Goal: Find specific page/section: Find specific page/section

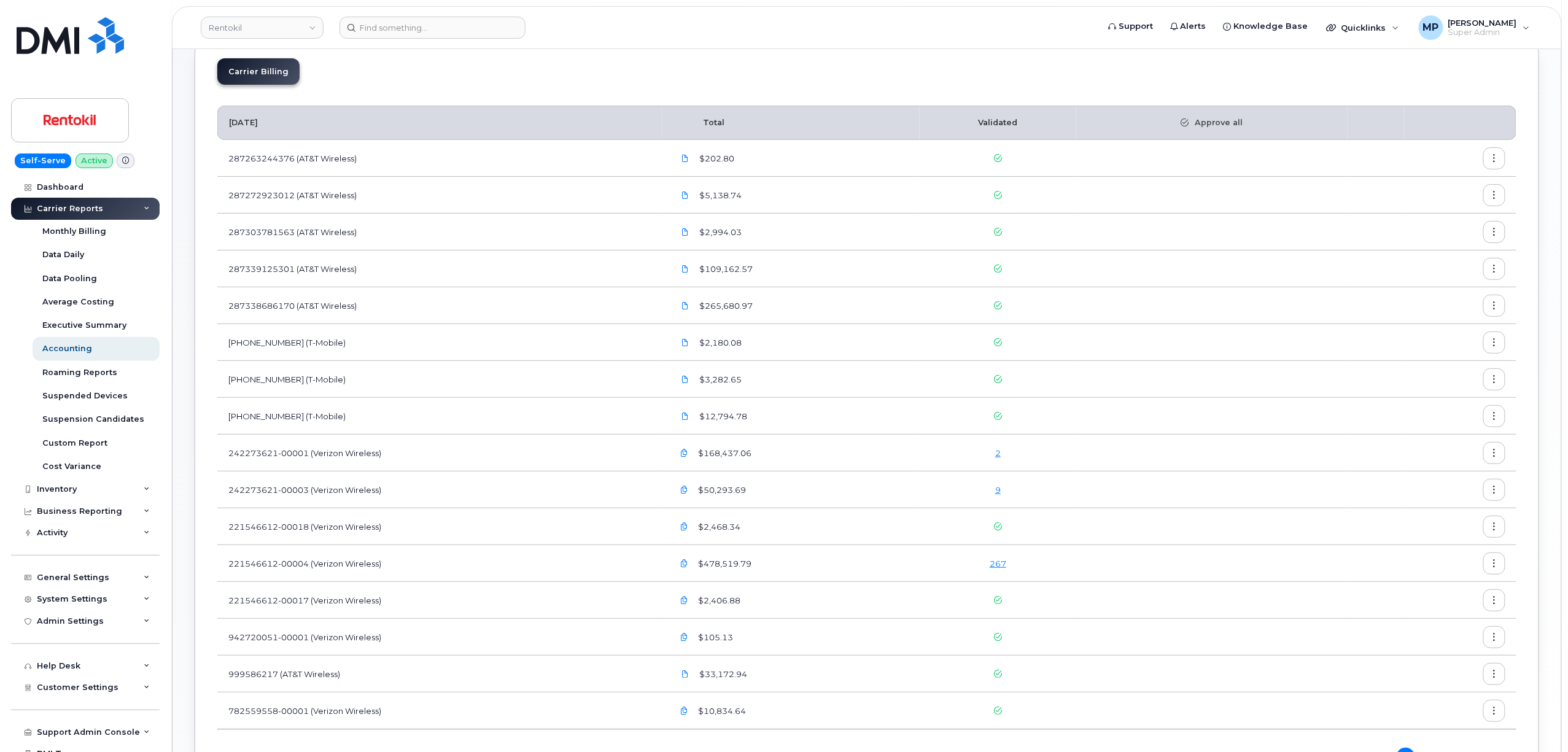
scroll to position [197, 0]
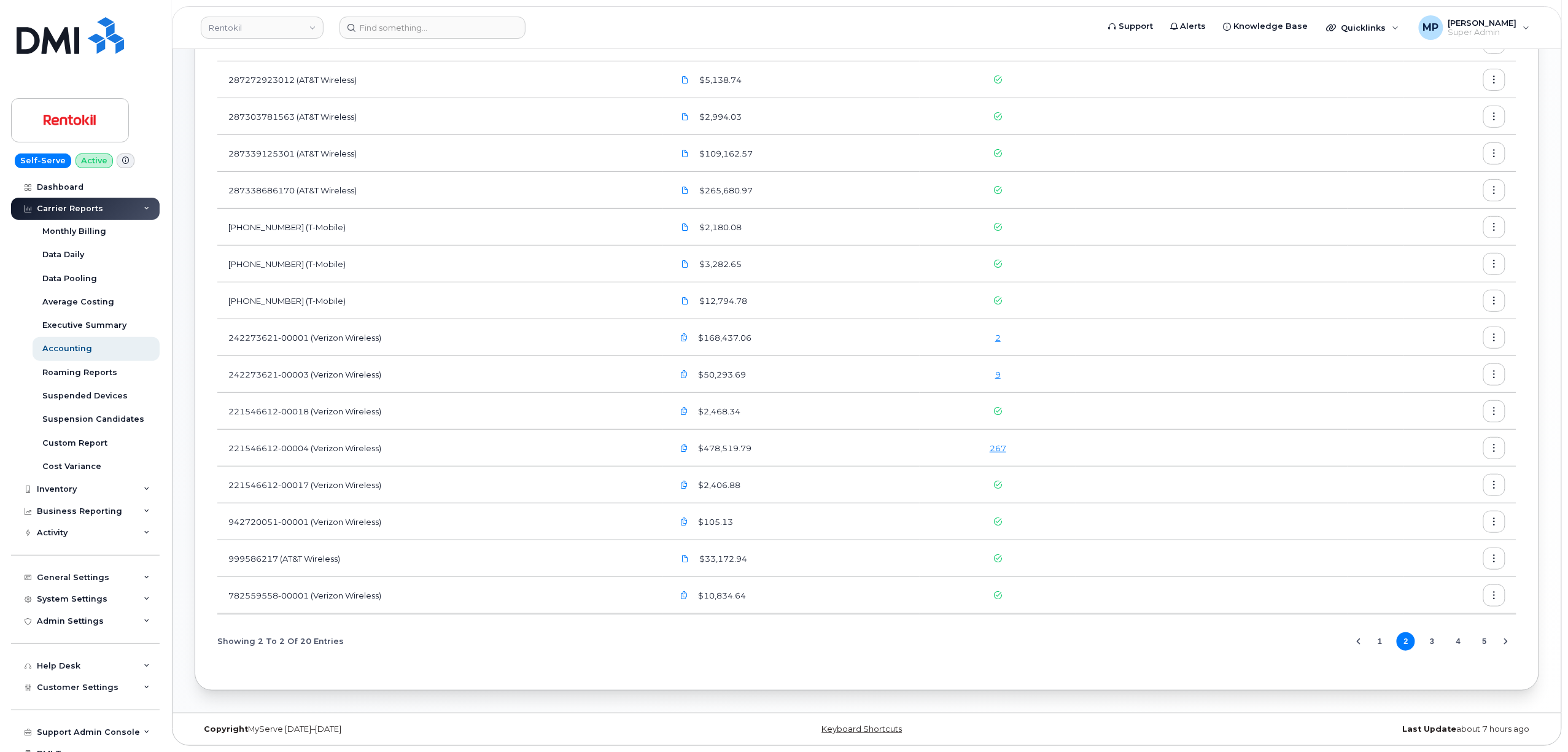
click at [1429, 640] on button "3" at bounding box center [1433, 642] width 18 height 18
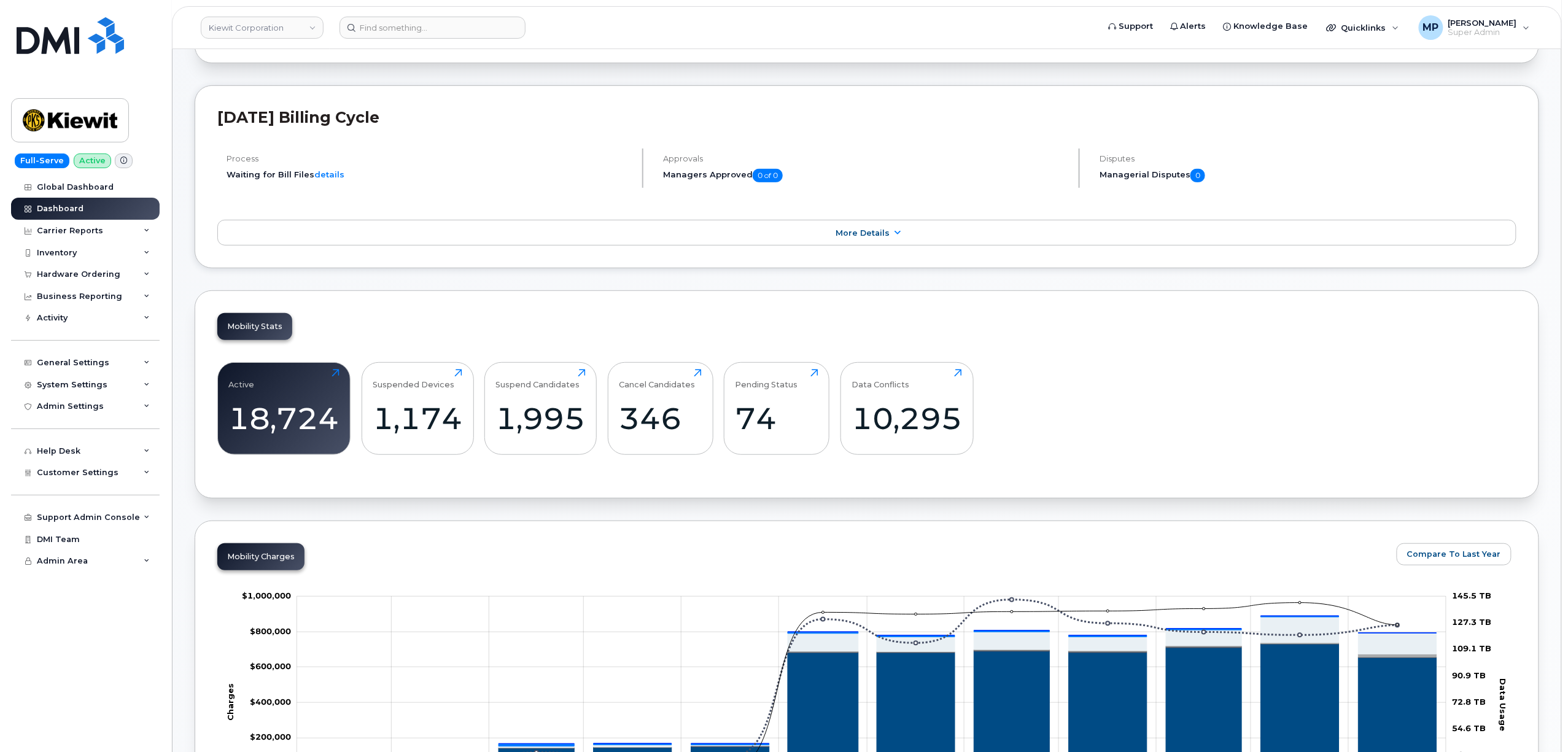
scroll to position [163, 0]
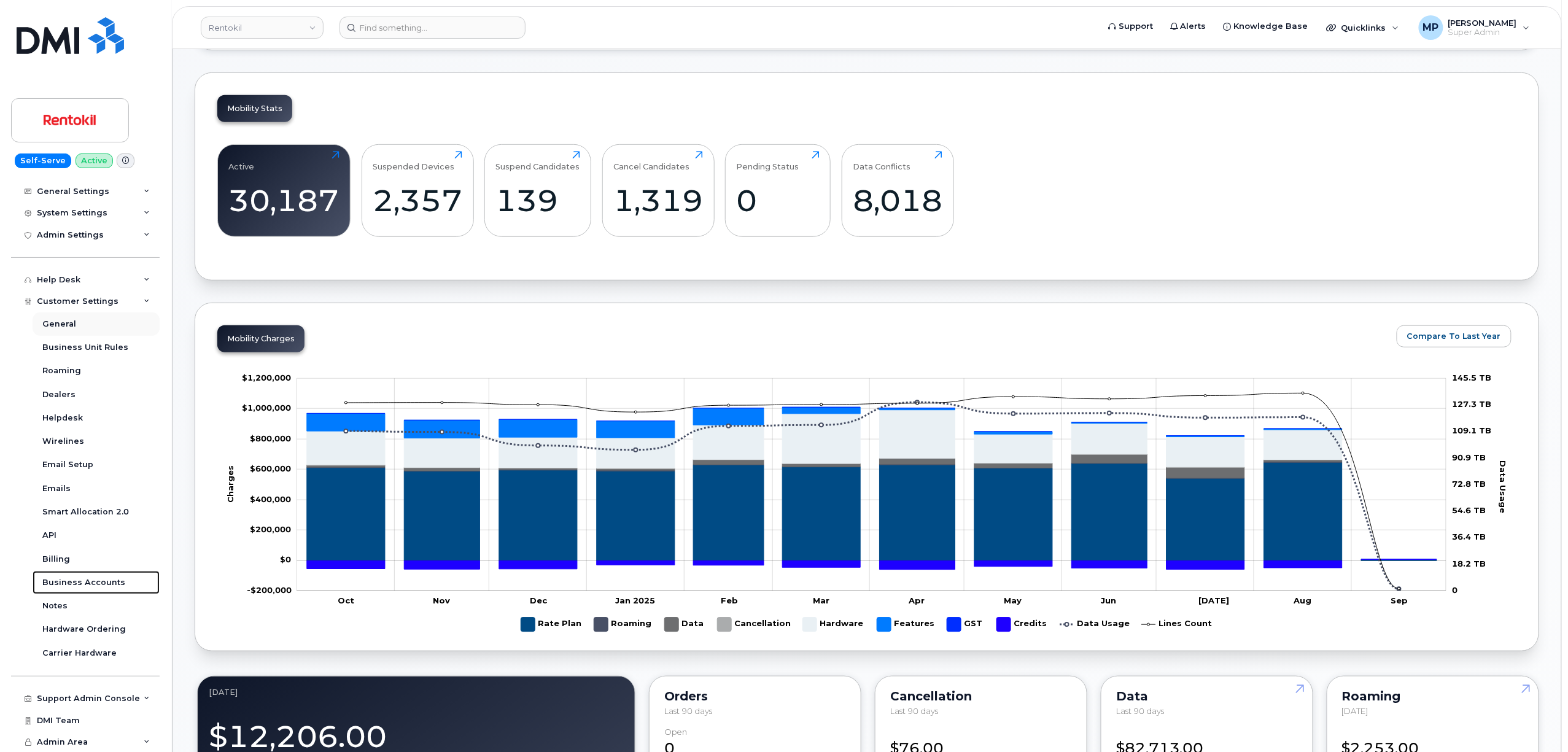
scroll to position [219, 0]
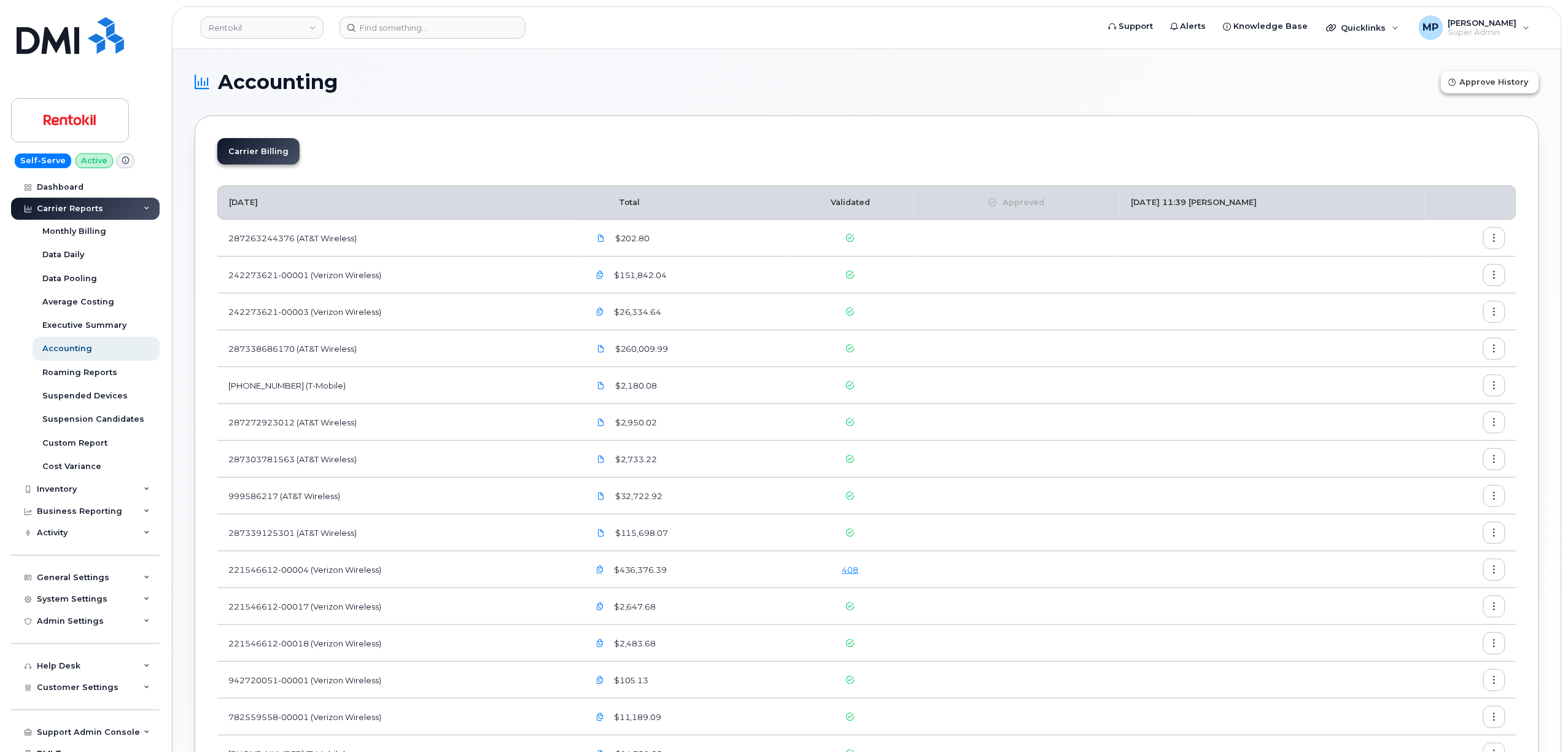
click at [1498, 83] on span "Approve History" at bounding box center [1495, 82] width 69 height 12
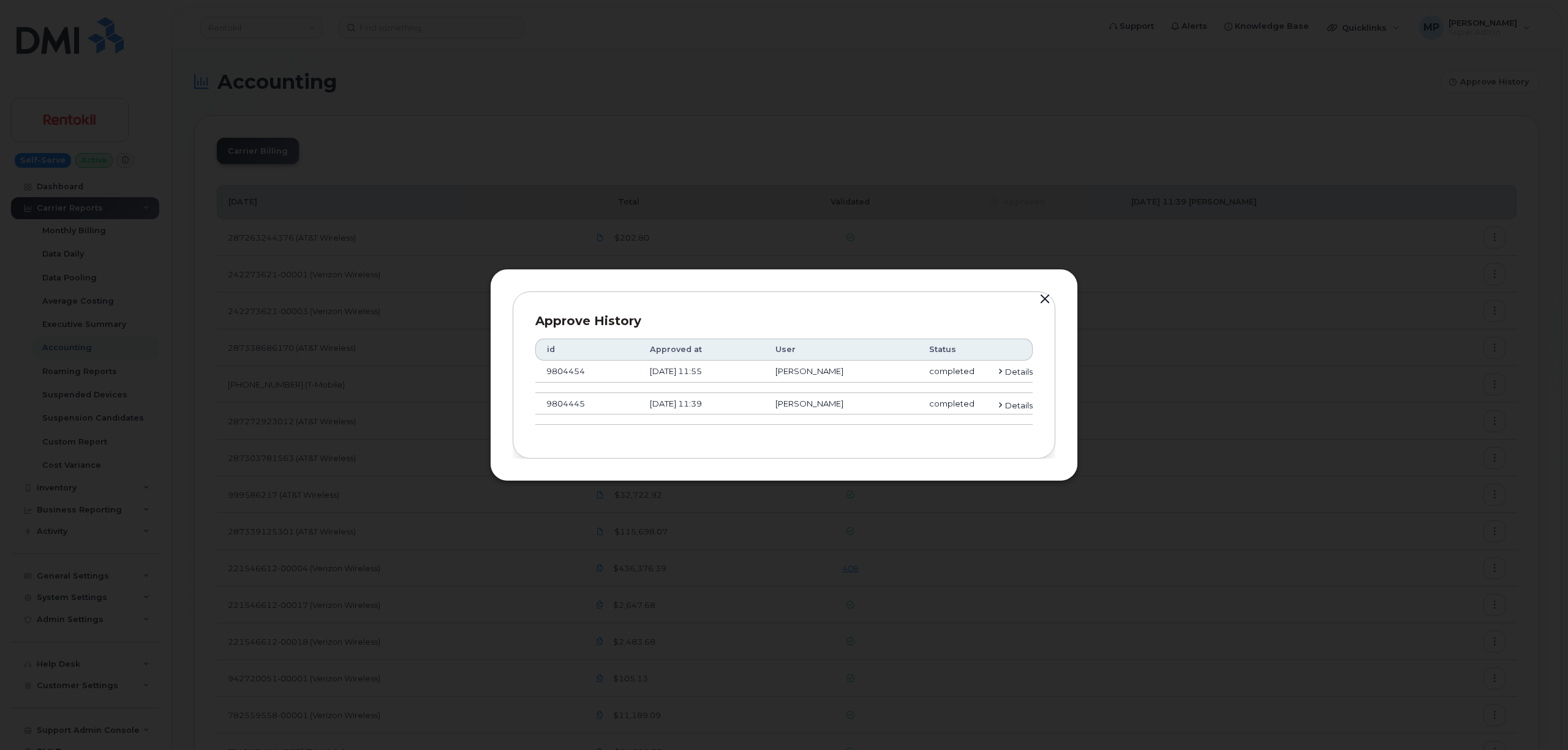
click at [1042, 295] on button "button" at bounding box center [1045, 300] width 18 height 17
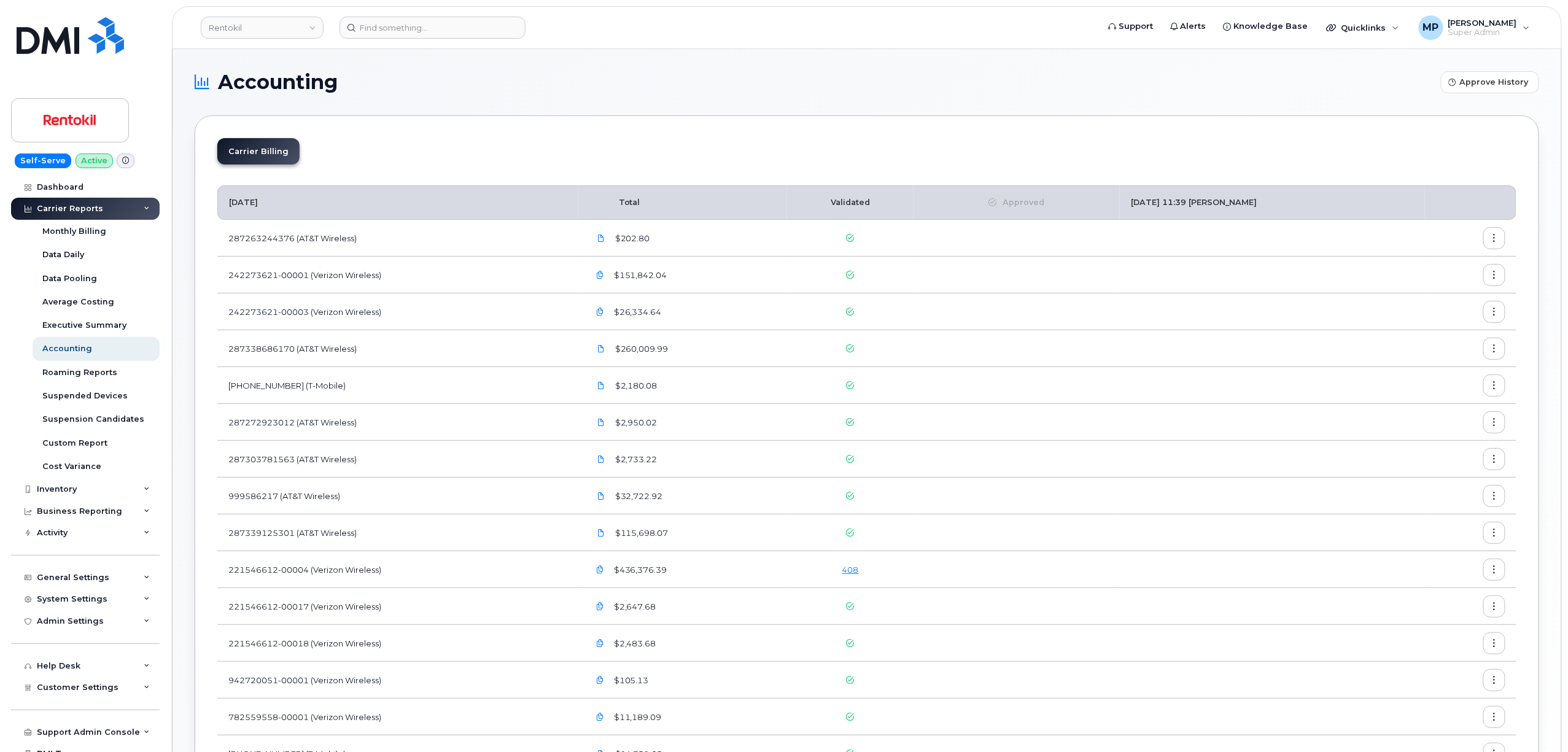
click at [844, 144] on div "Carrier Billing" at bounding box center [867, 156] width 1299 height 36
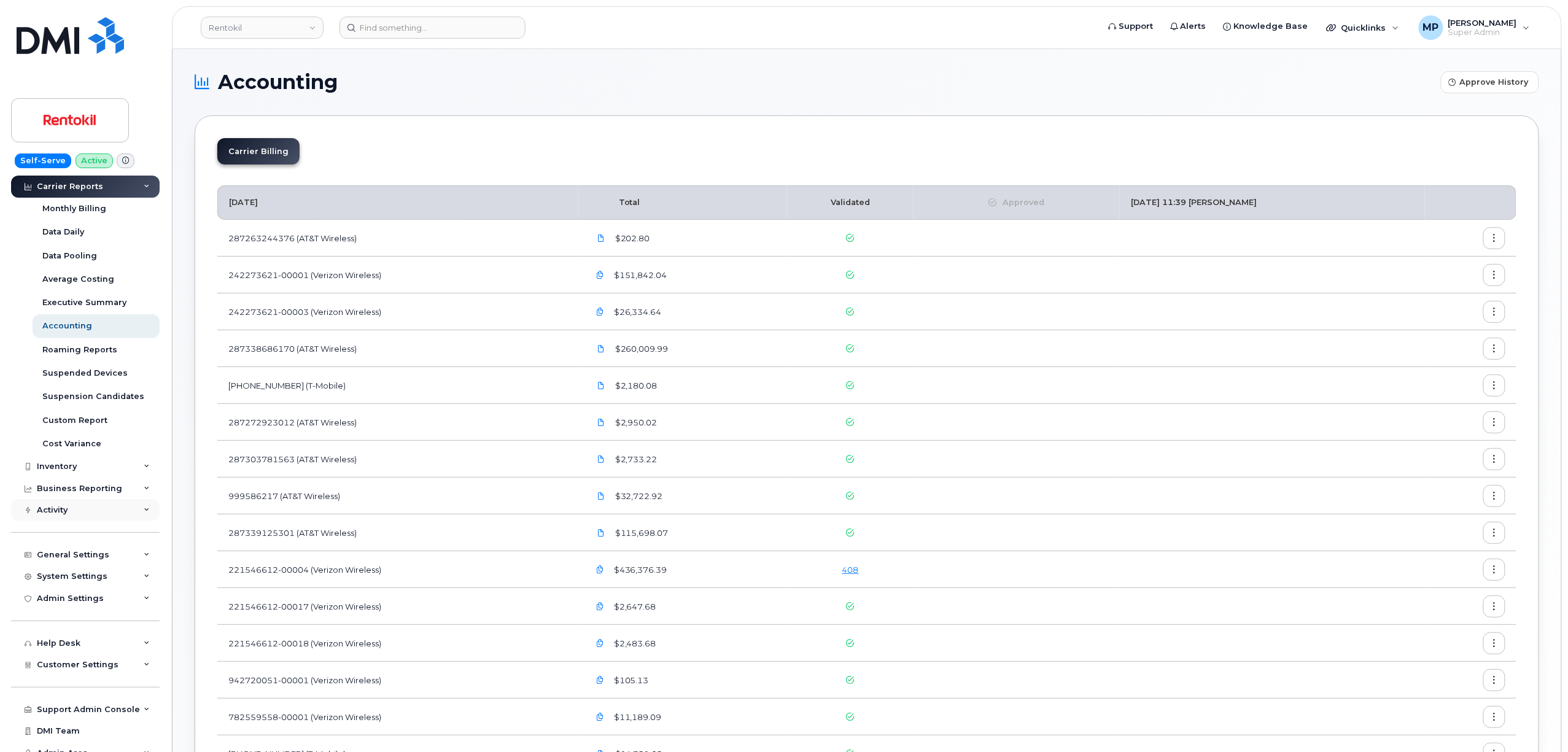
scroll to position [33, 0]
click at [68, 540] on div "General Settings" at bounding box center [73, 544] width 73 height 10
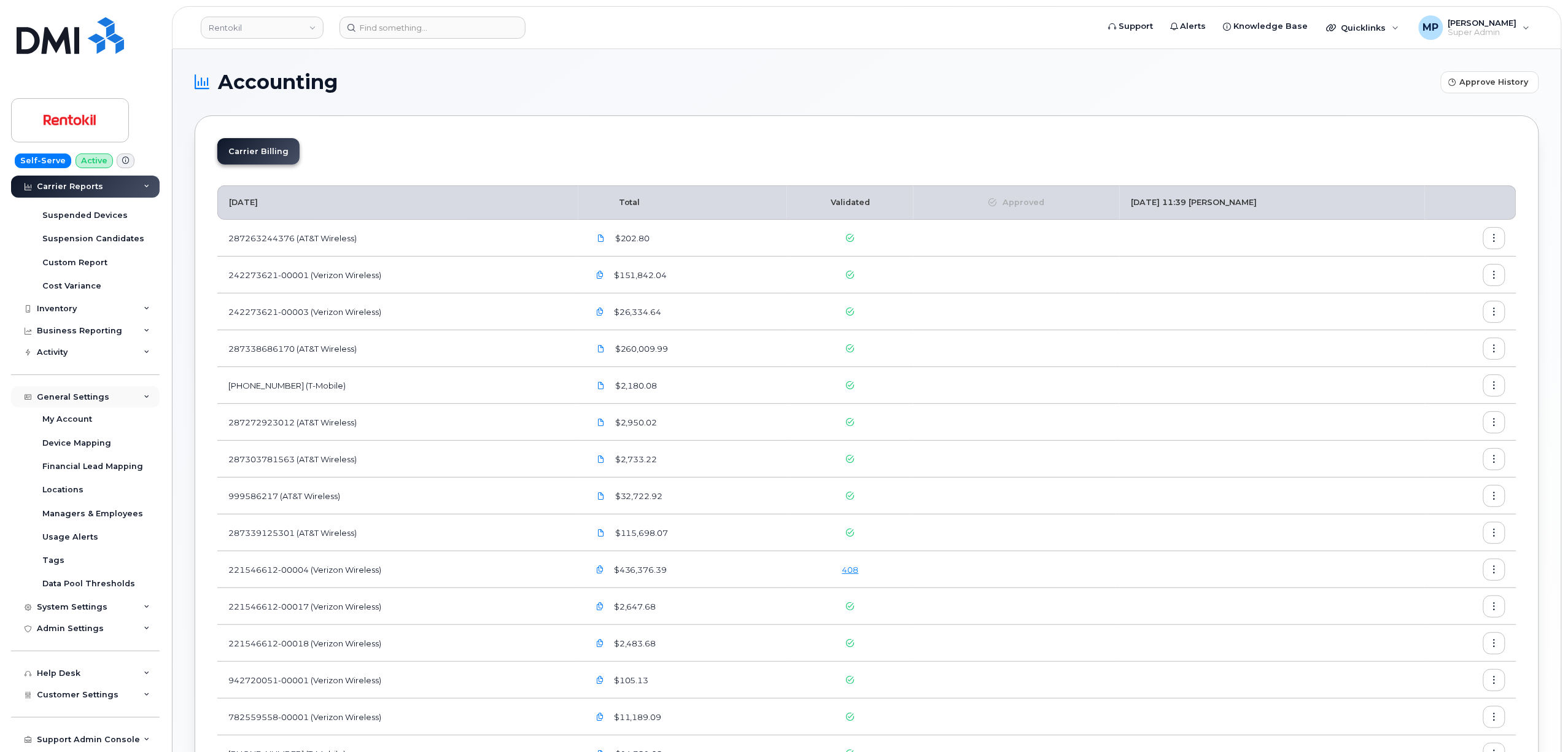
scroll to position [197, 0]
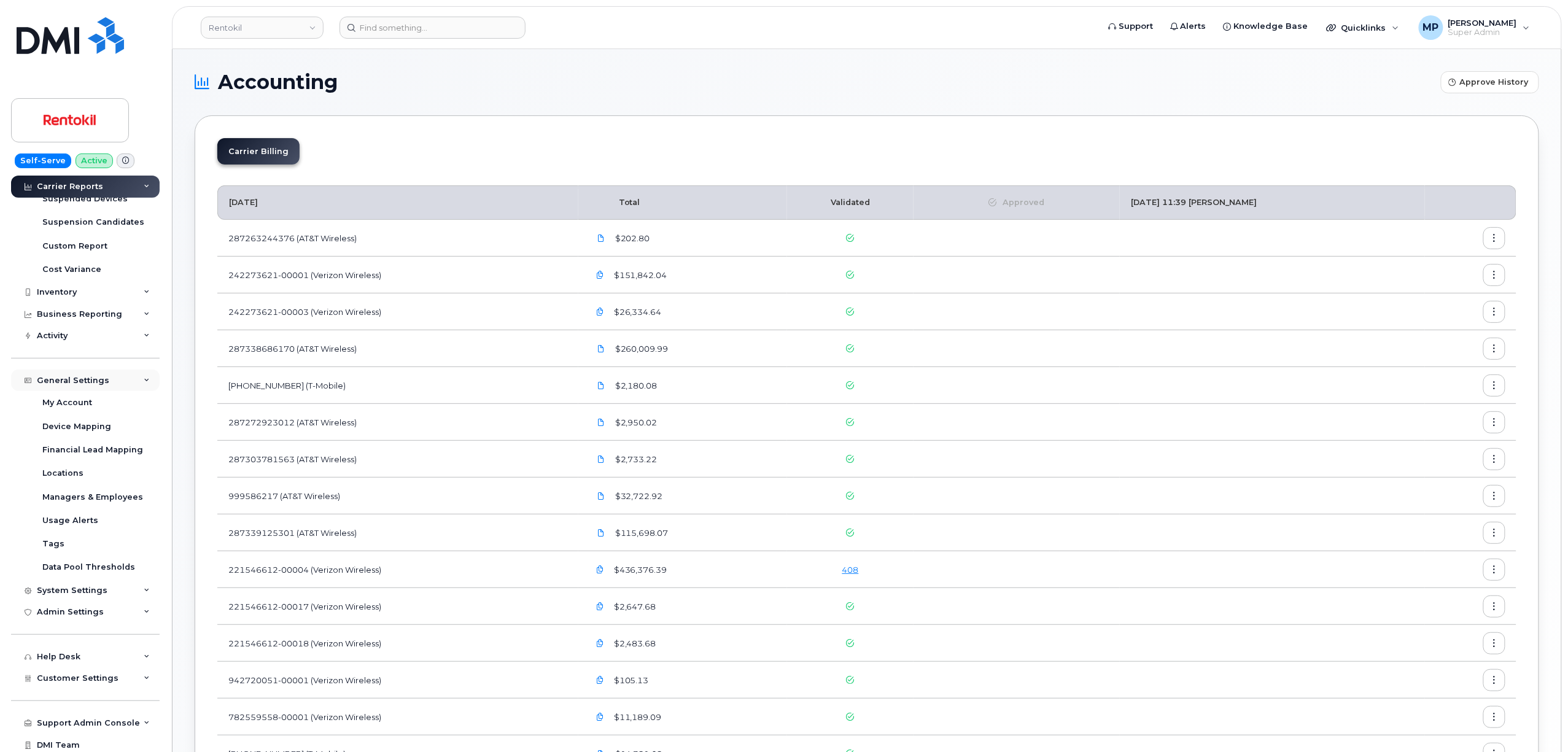
click at [68, 379] on div "General Settings" at bounding box center [73, 381] width 73 height 10
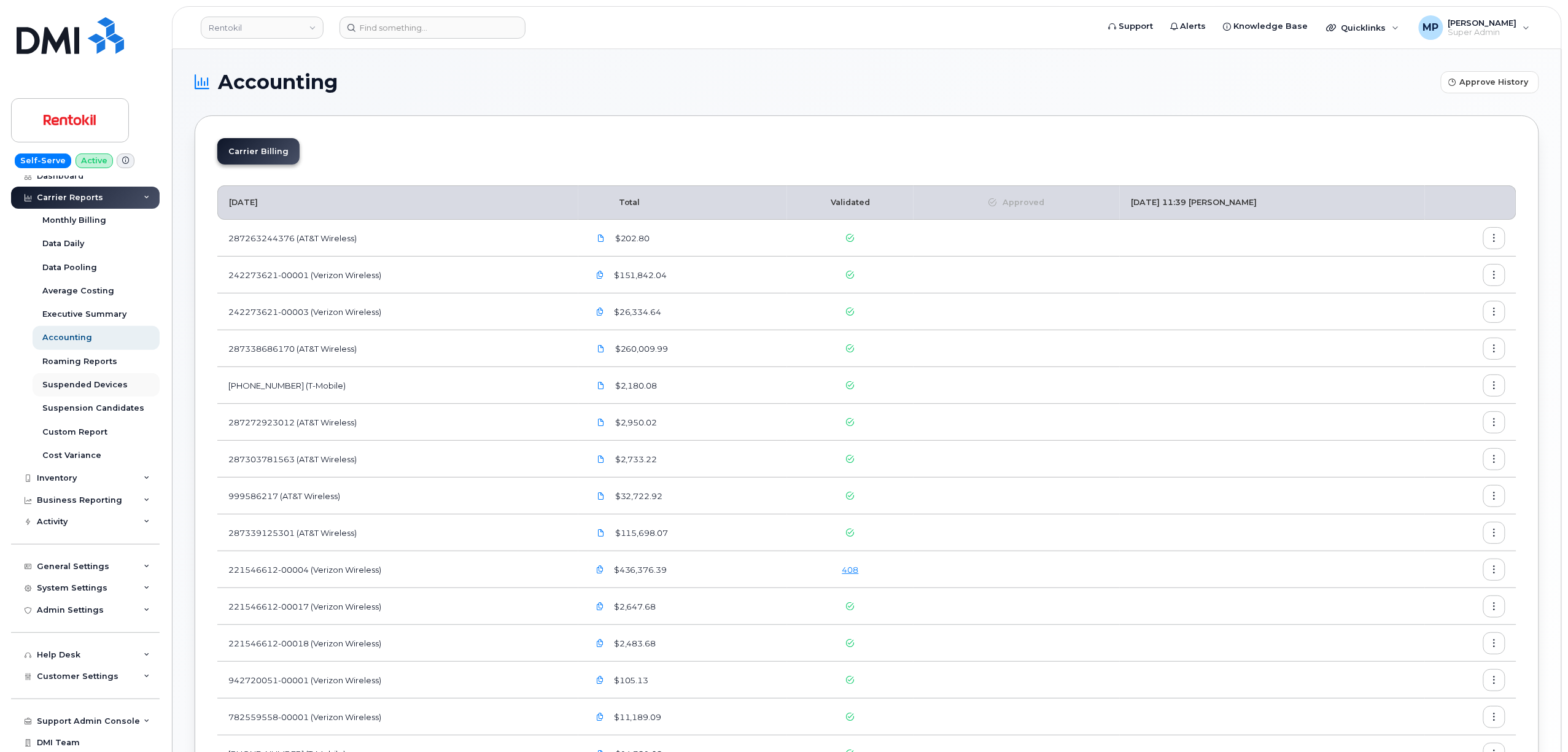
scroll to position [0, 0]
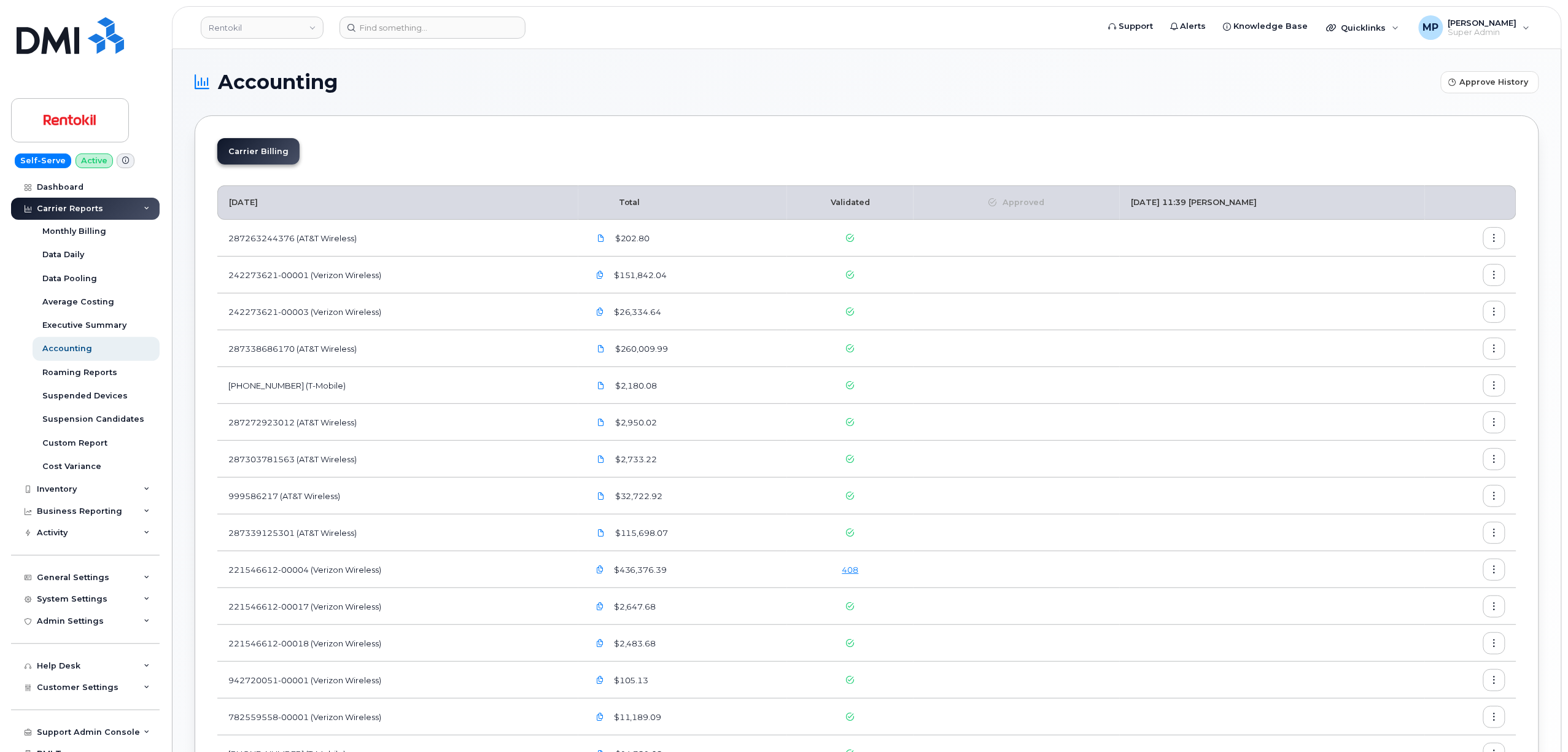
click at [75, 209] on div "Carrier Reports" at bounding box center [70, 209] width 67 height 10
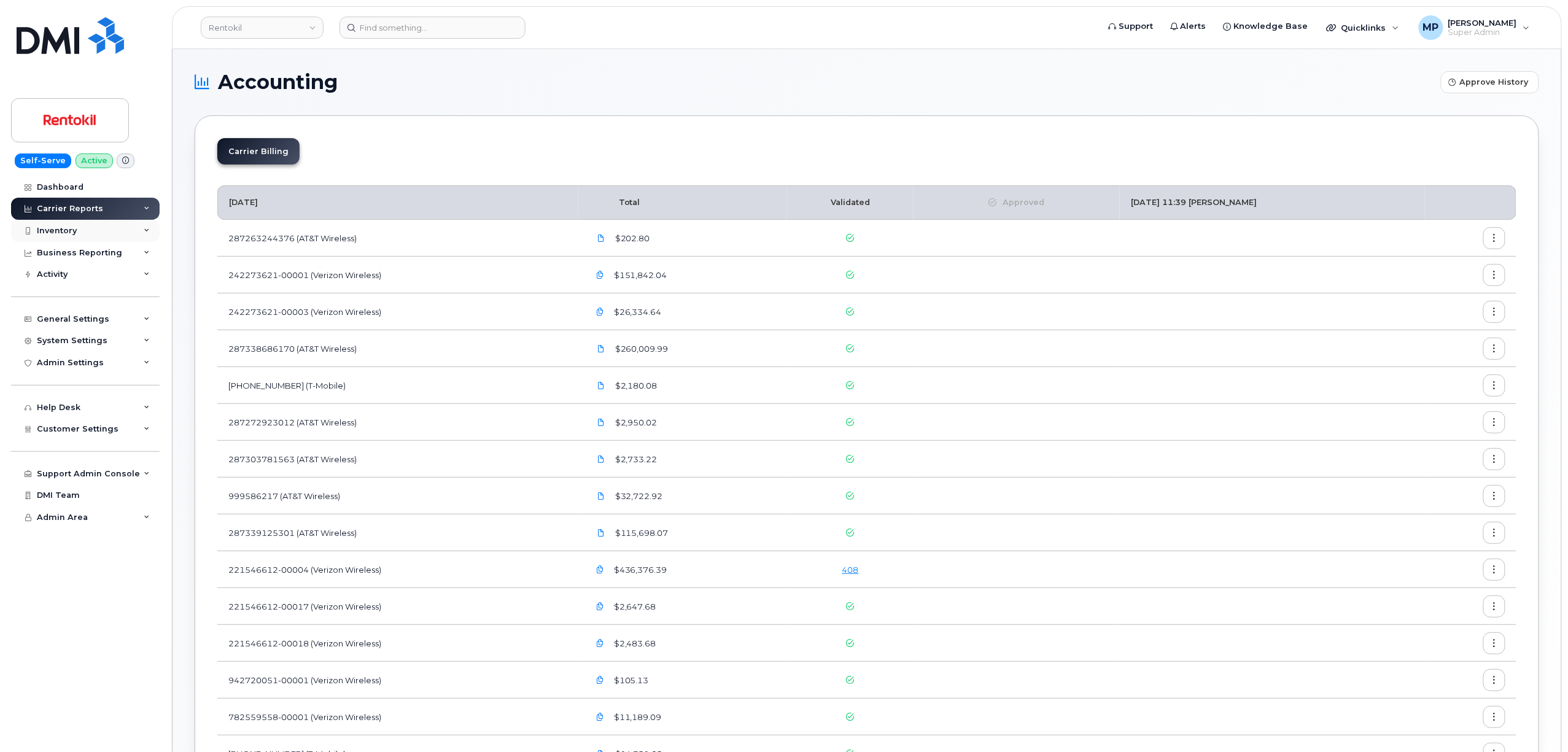
click at [67, 232] on div "Inventory" at bounding box center [57, 231] width 40 height 10
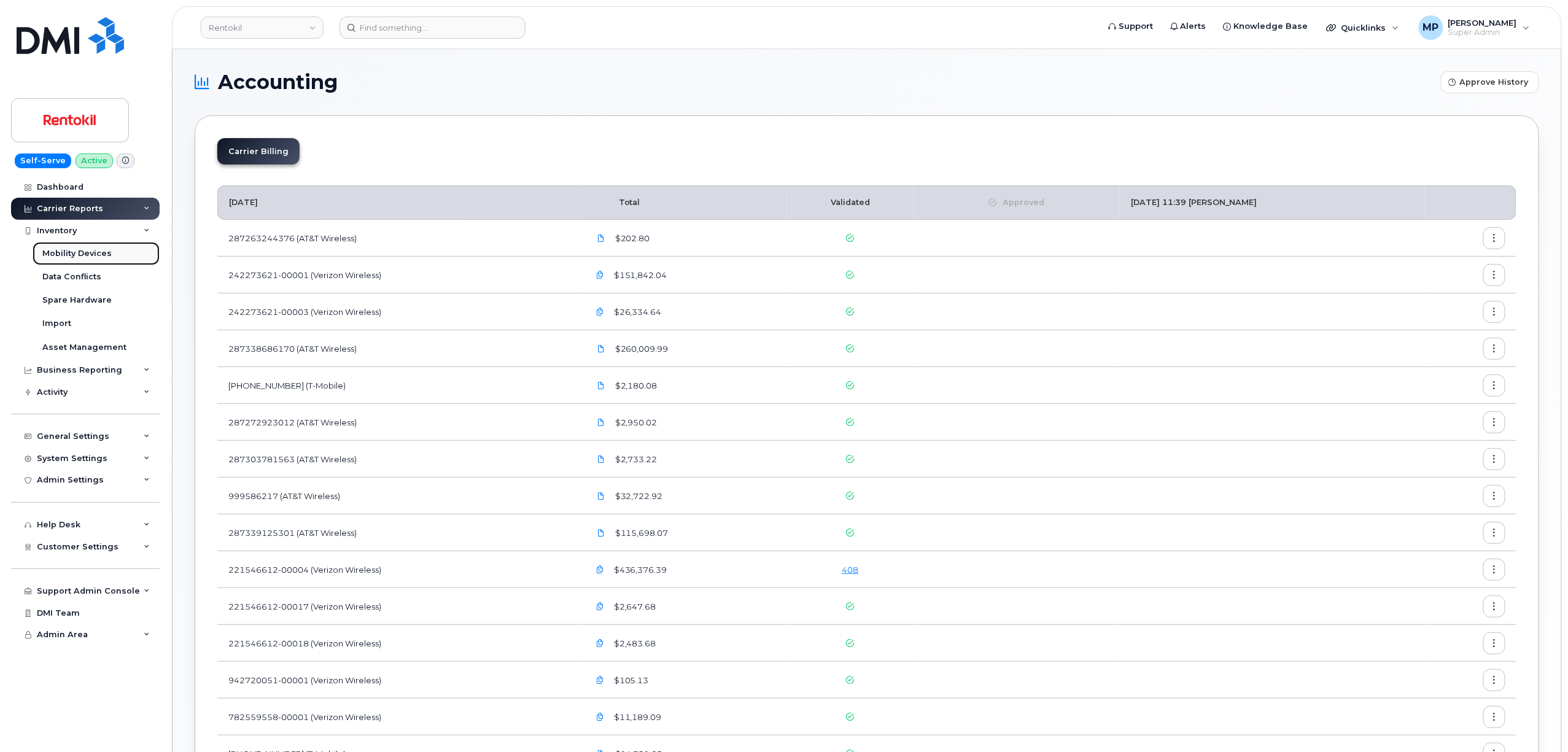
click at [65, 251] on div "Mobility Devices" at bounding box center [77, 254] width 70 height 11
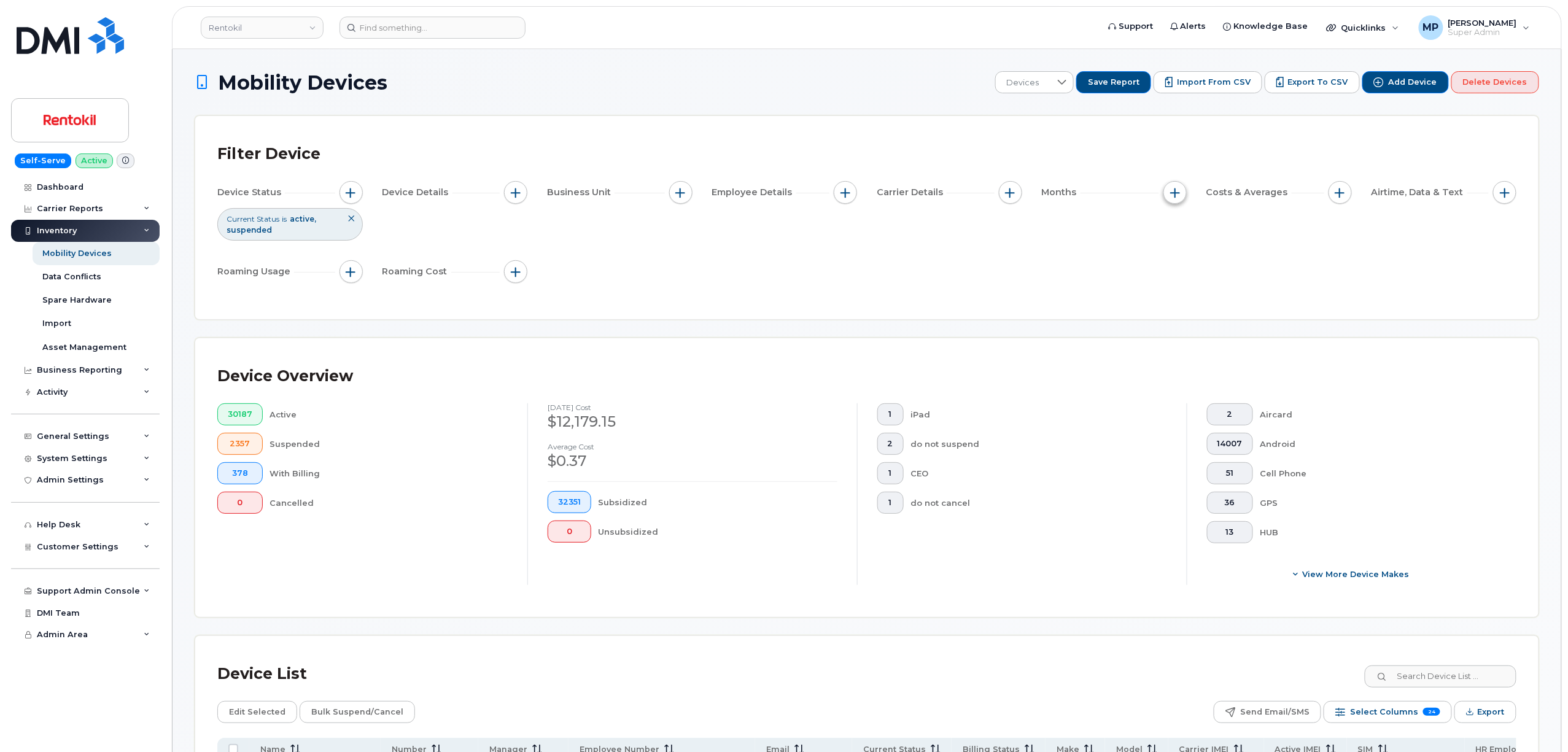
click at [1175, 193] on span "button" at bounding box center [1175, 193] width 10 height 10
click at [1179, 229] on input "Billing Cycle" at bounding box center [1178, 230] width 10 height 10
checkbox input "true"
click at [1216, 278] on span at bounding box center [1205, 281] width 28 height 22
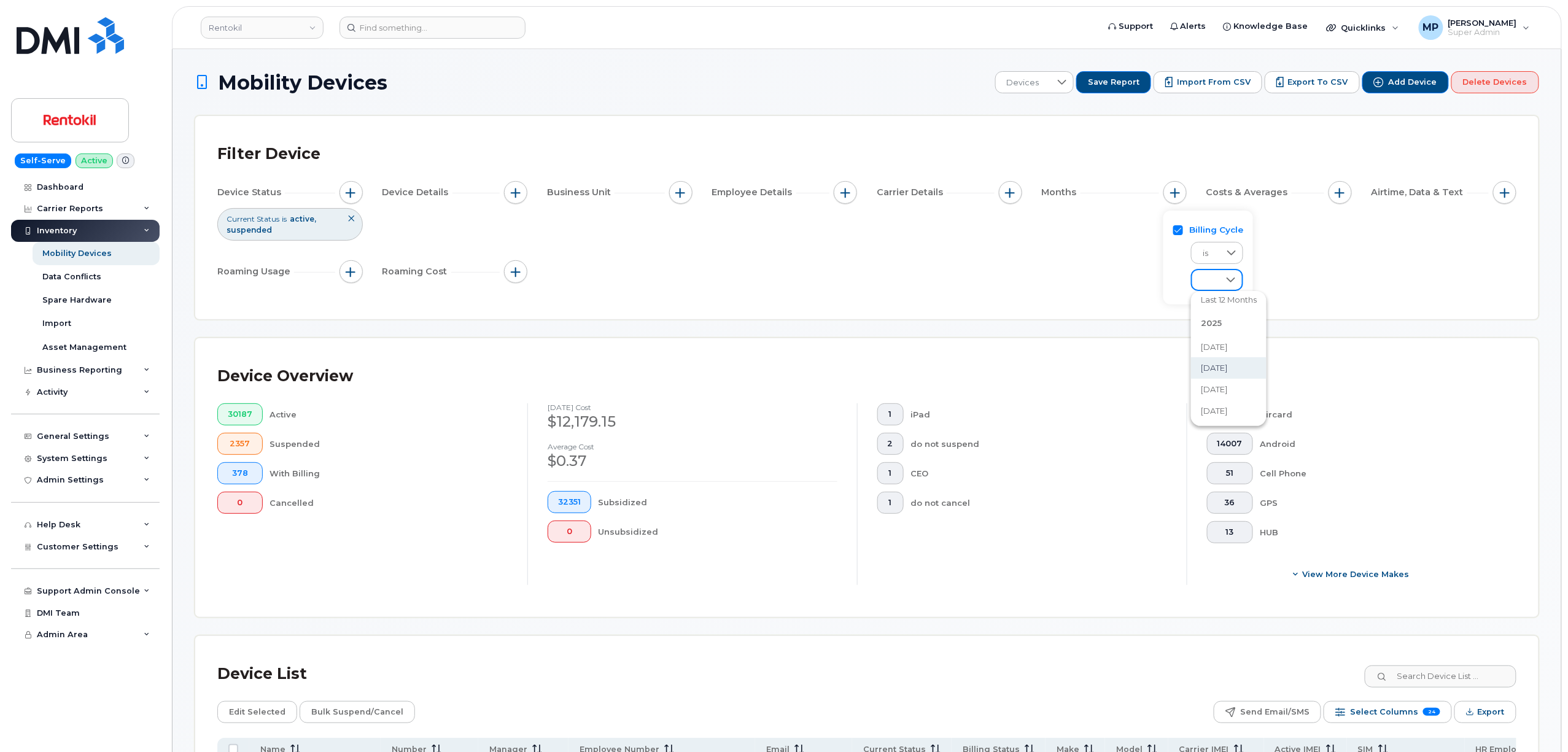
click at [1217, 357] on li "August 2025" at bounding box center [1229, 368] width 76 height 22
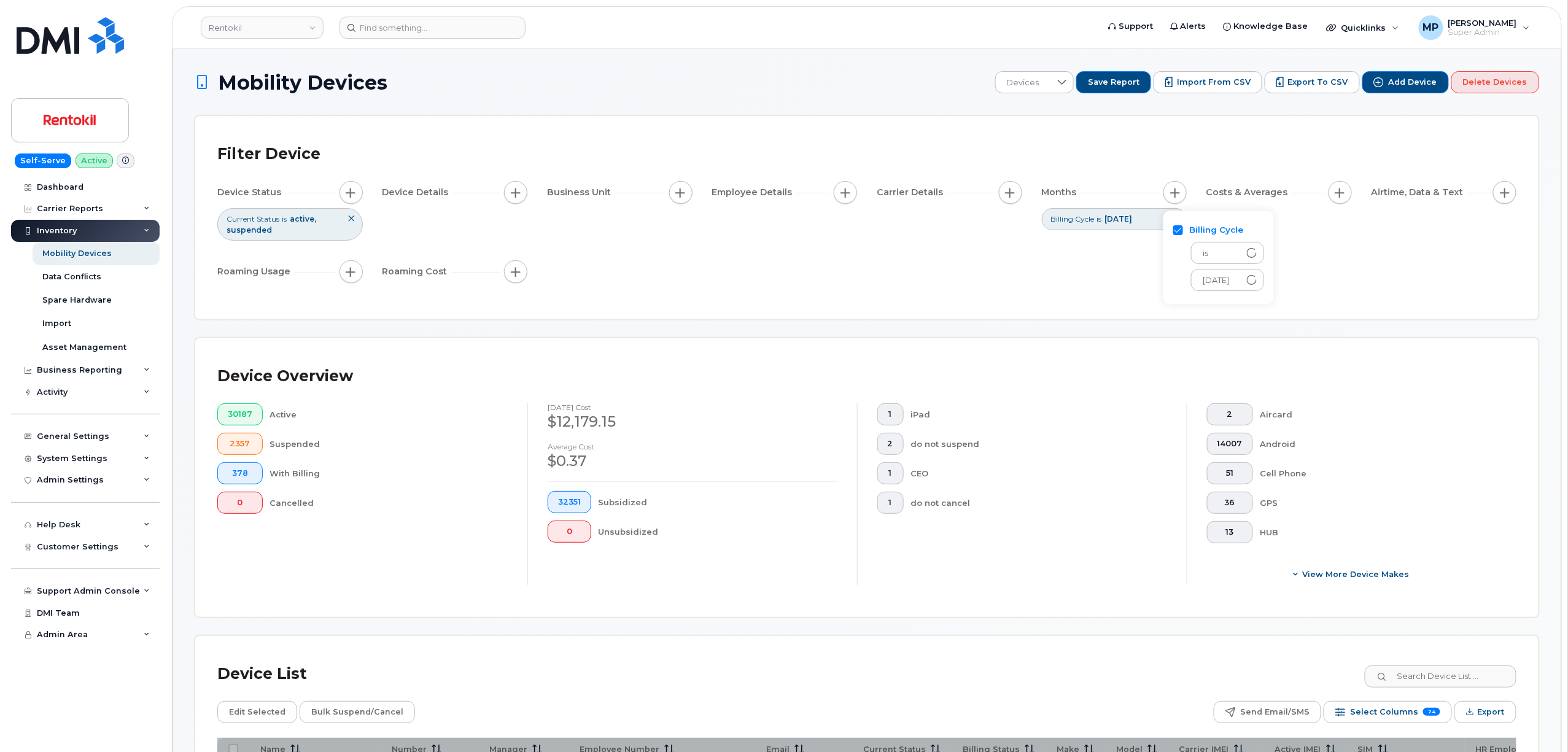
click at [923, 278] on div "Device Status Current Status is active suspended Device Details Business Unit E…" at bounding box center [867, 234] width 1299 height 107
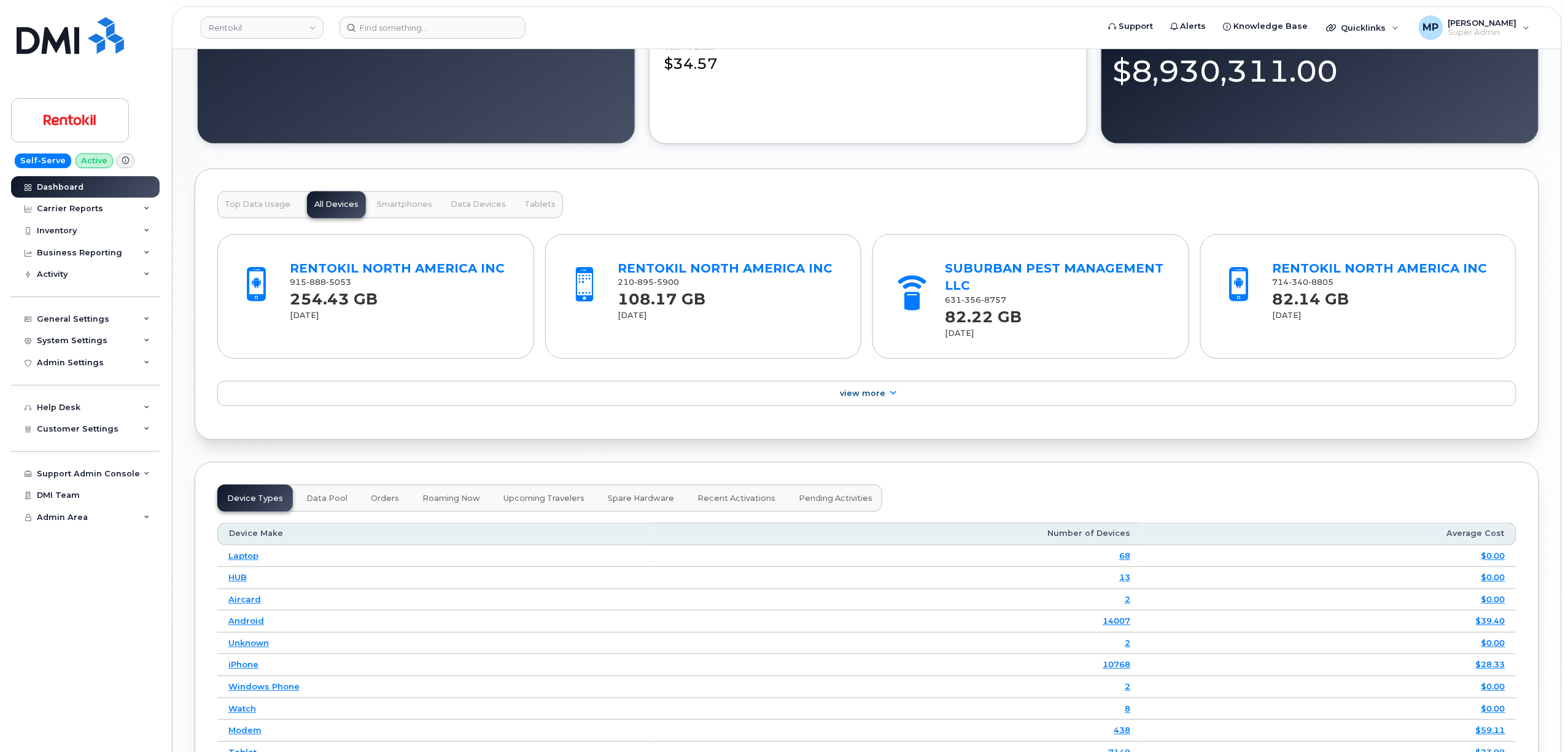
scroll to position [1056, 0]
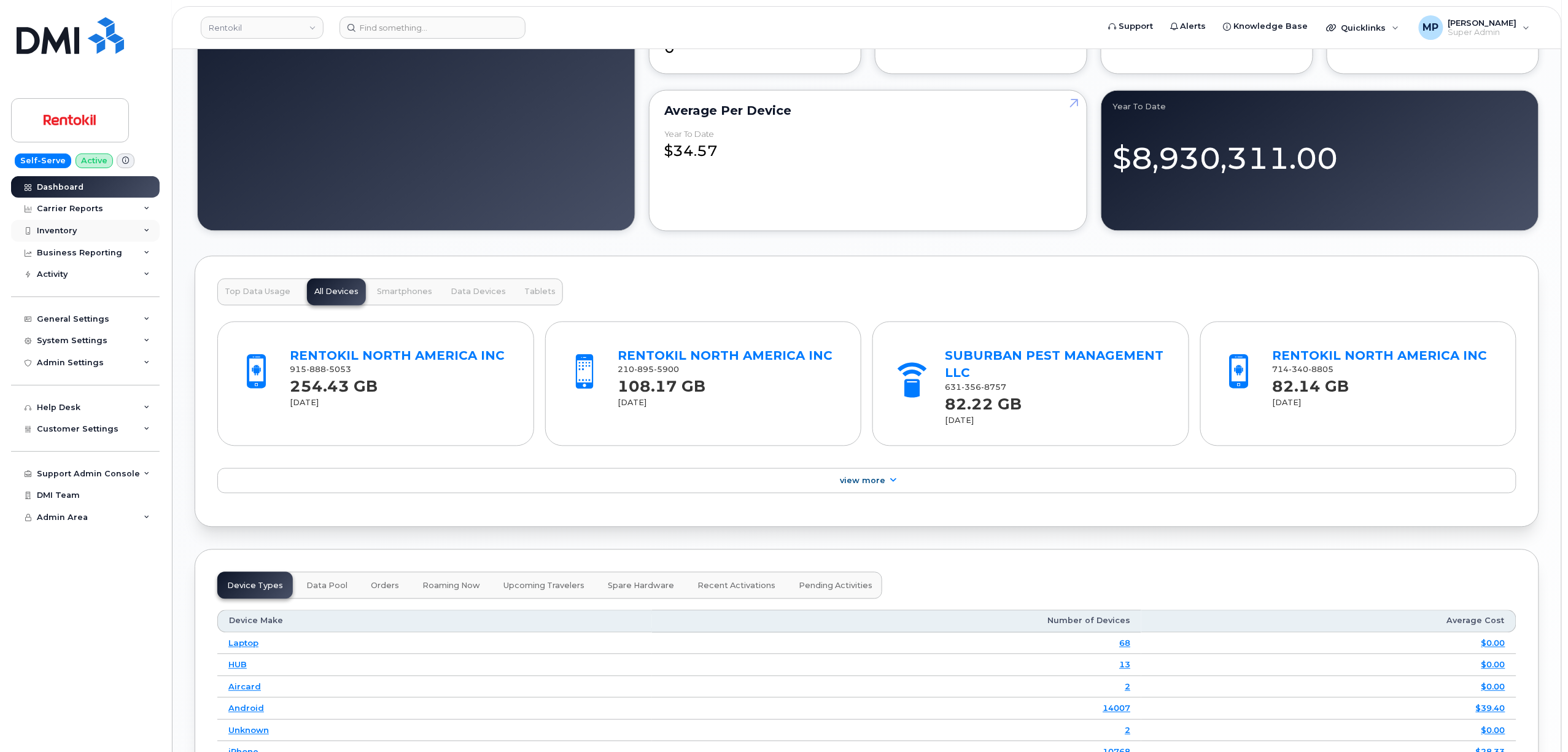
click at [52, 232] on div "Inventory" at bounding box center [57, 231] width 40 height 10
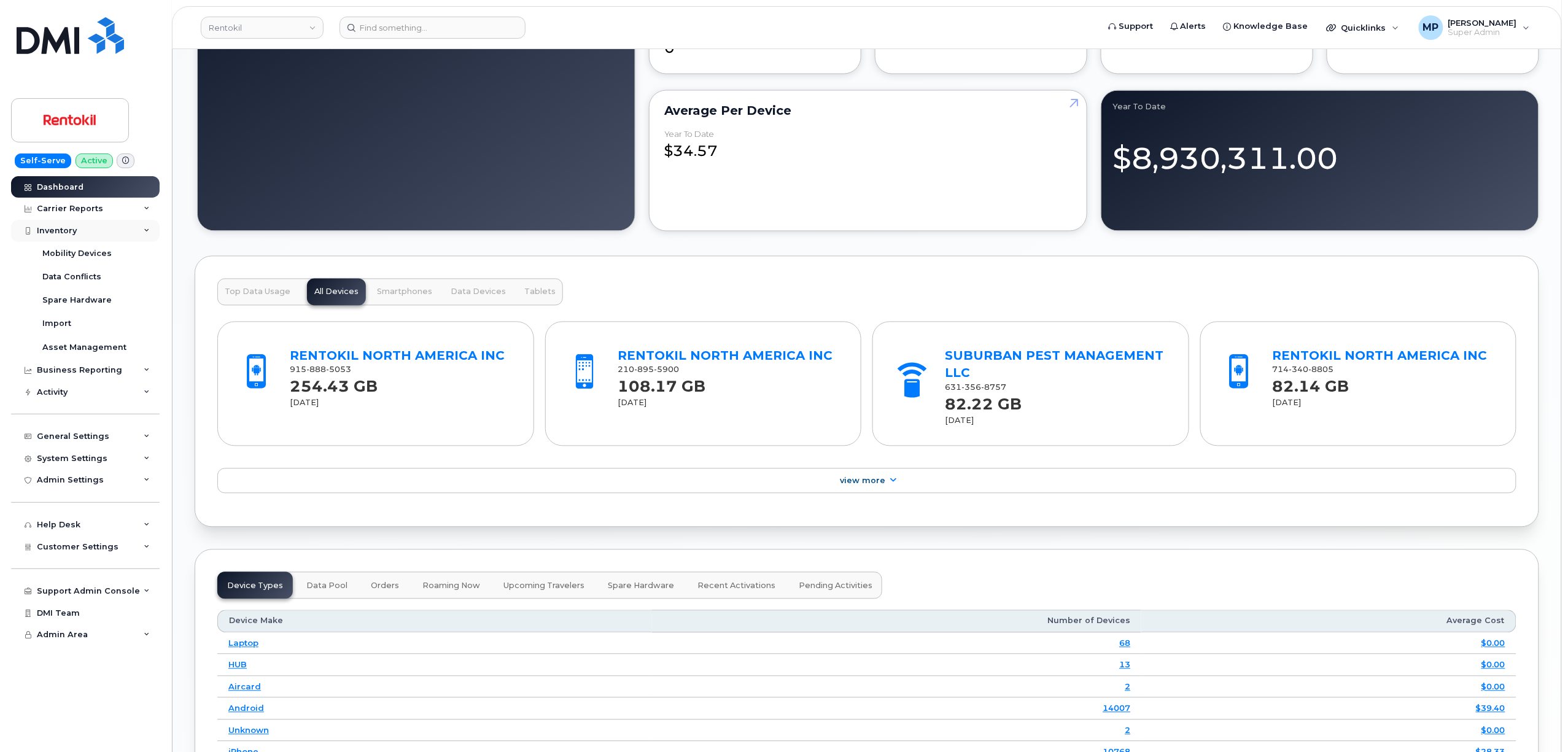
click at [57, 232] on div "Inventory" at bounding box center [57, 231] width 40 height 10
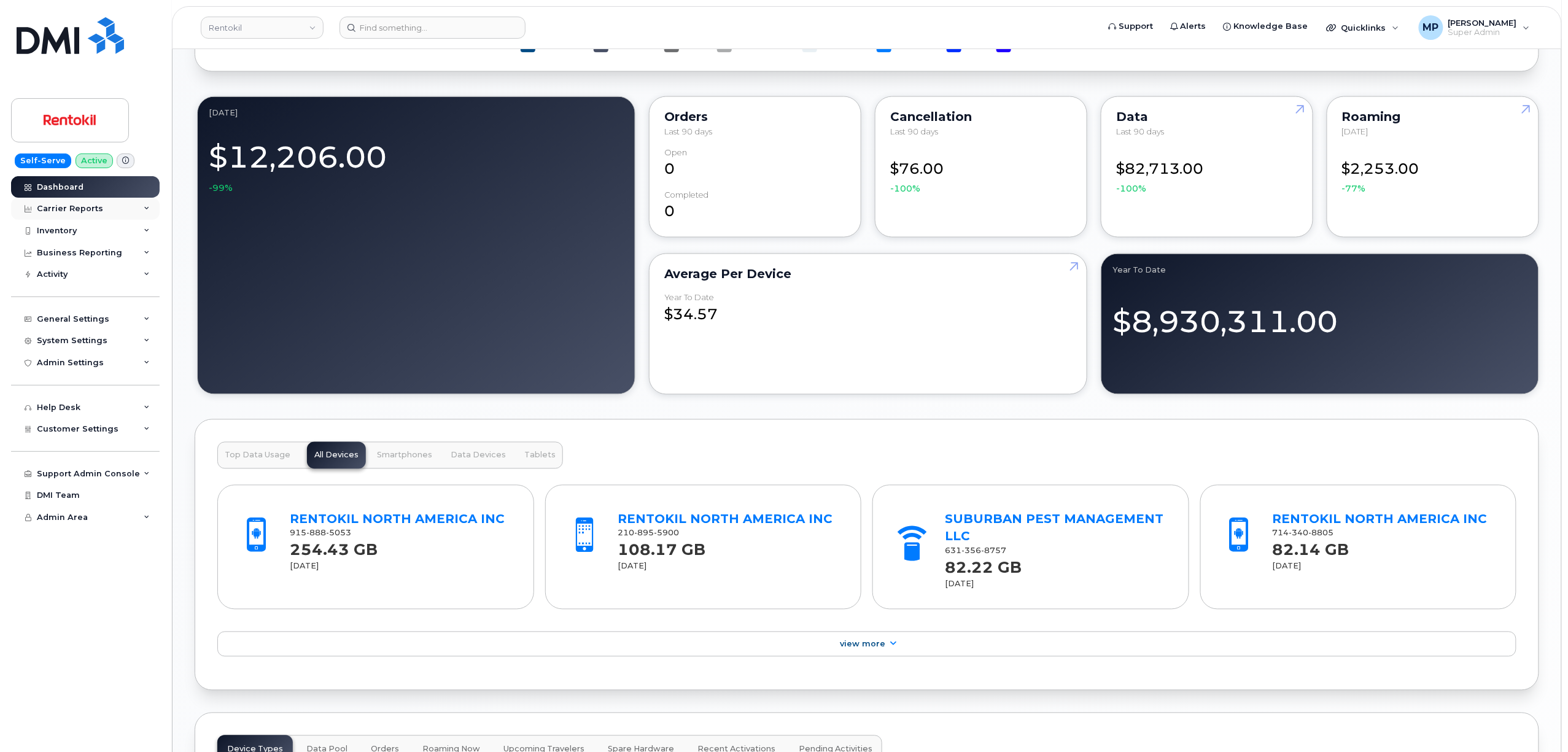
scroll to position [892, 0]
click at [62, 208] on div "Carrier Reports" at bounding box center [70, 209] width 67 height 10
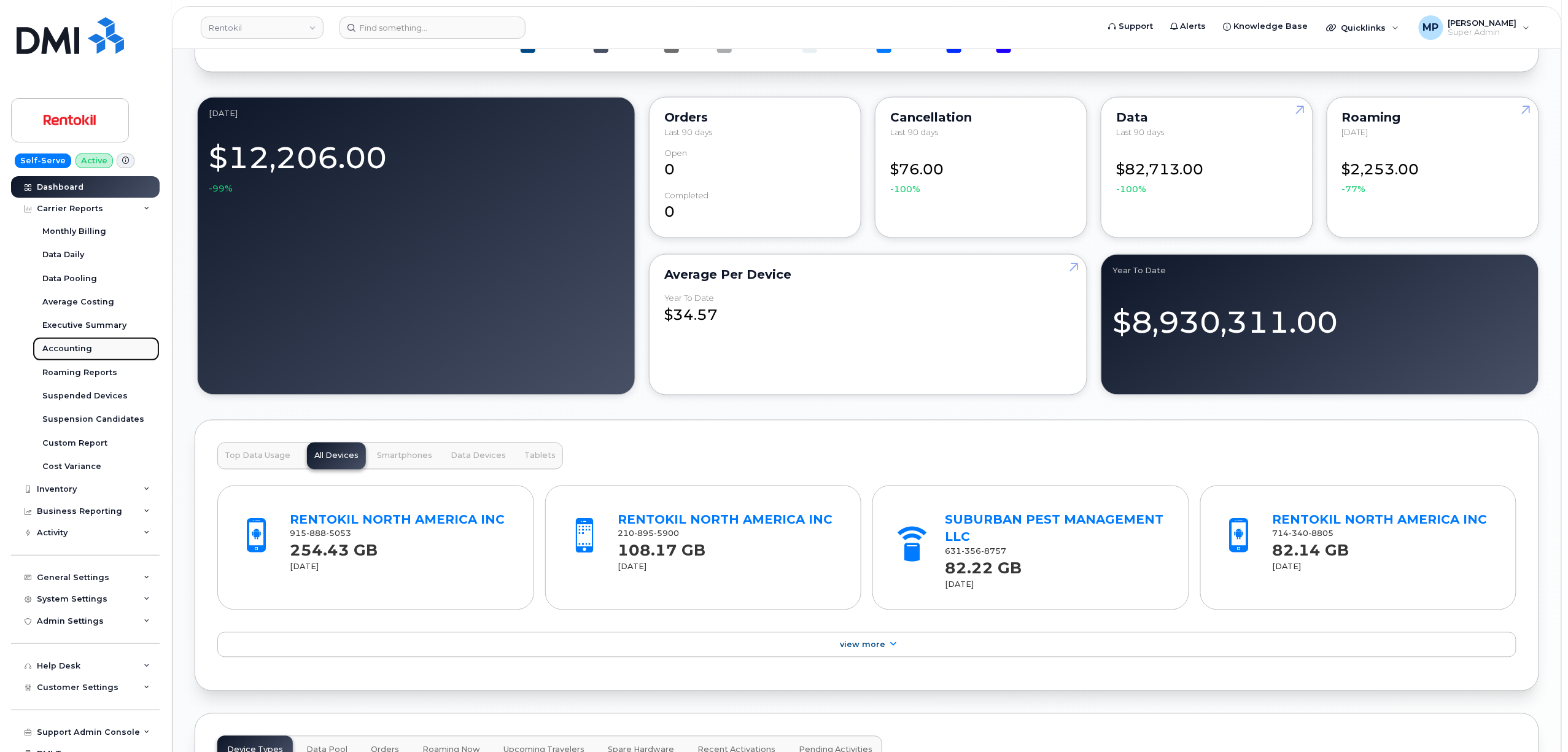
click at [70, 349] on div "Accounting" at bounding box center [67, 349] width 50 height 11
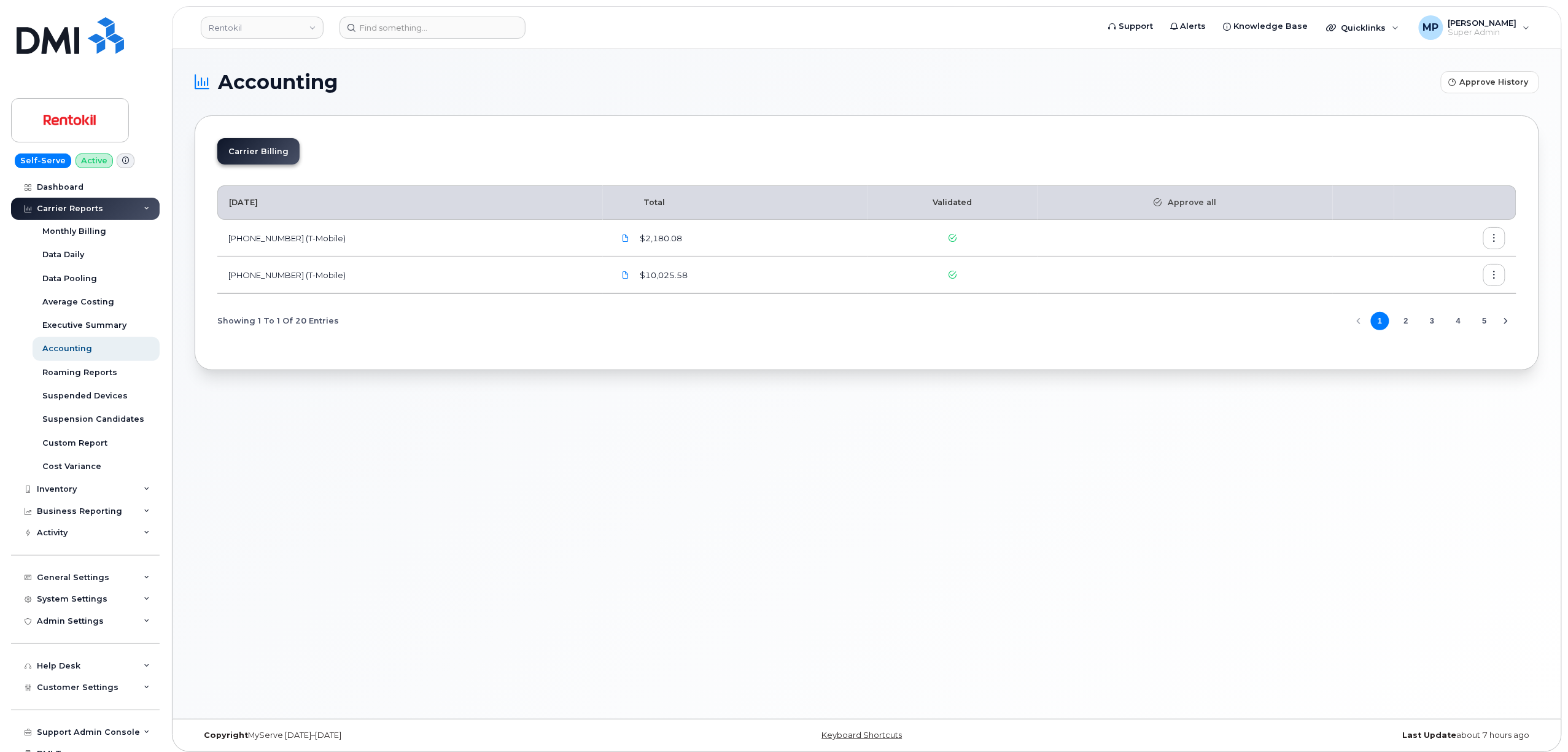
click at [1403, 322] on button "2" at bounding box center [1406, 321] width 18 height 18
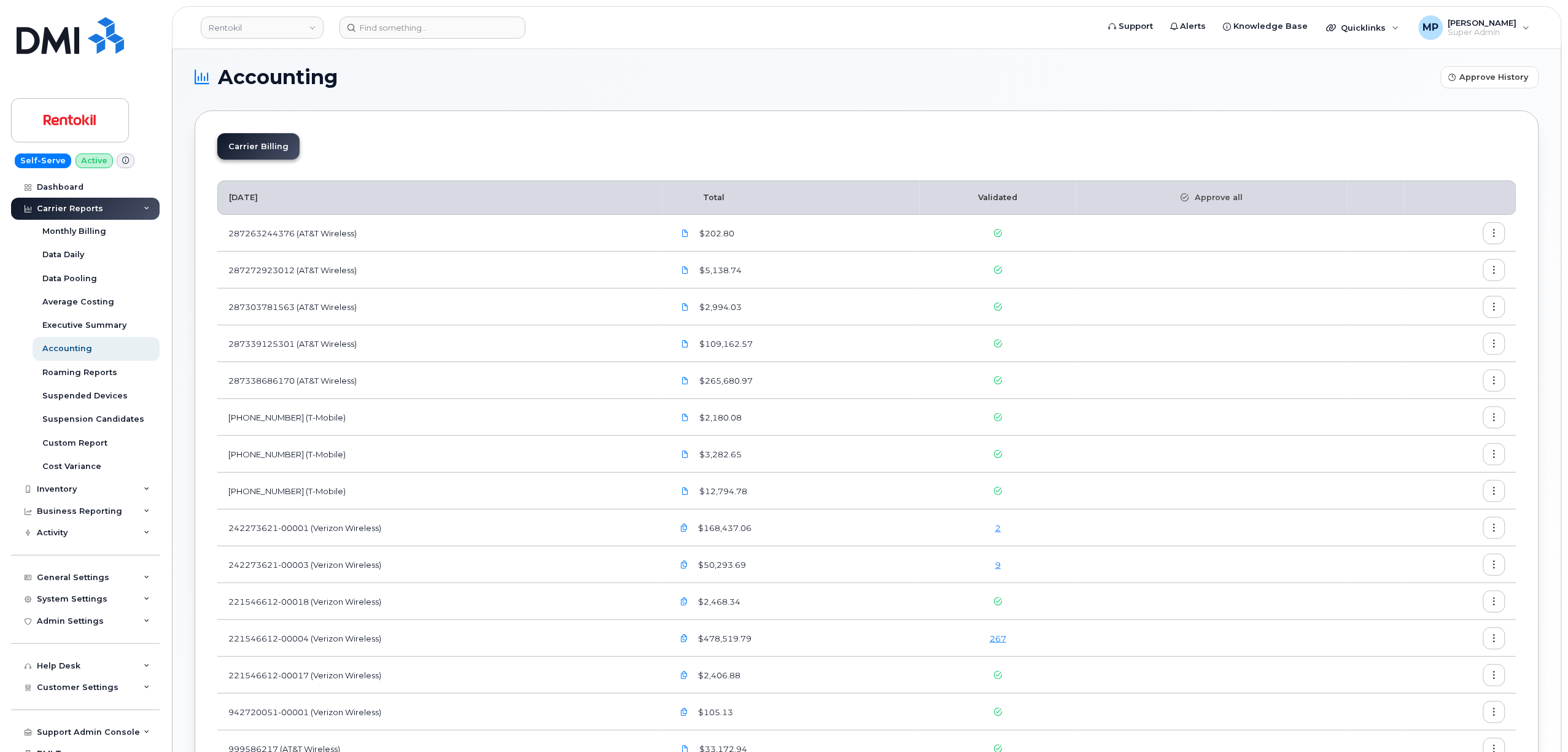
scroll to position [197, 0]
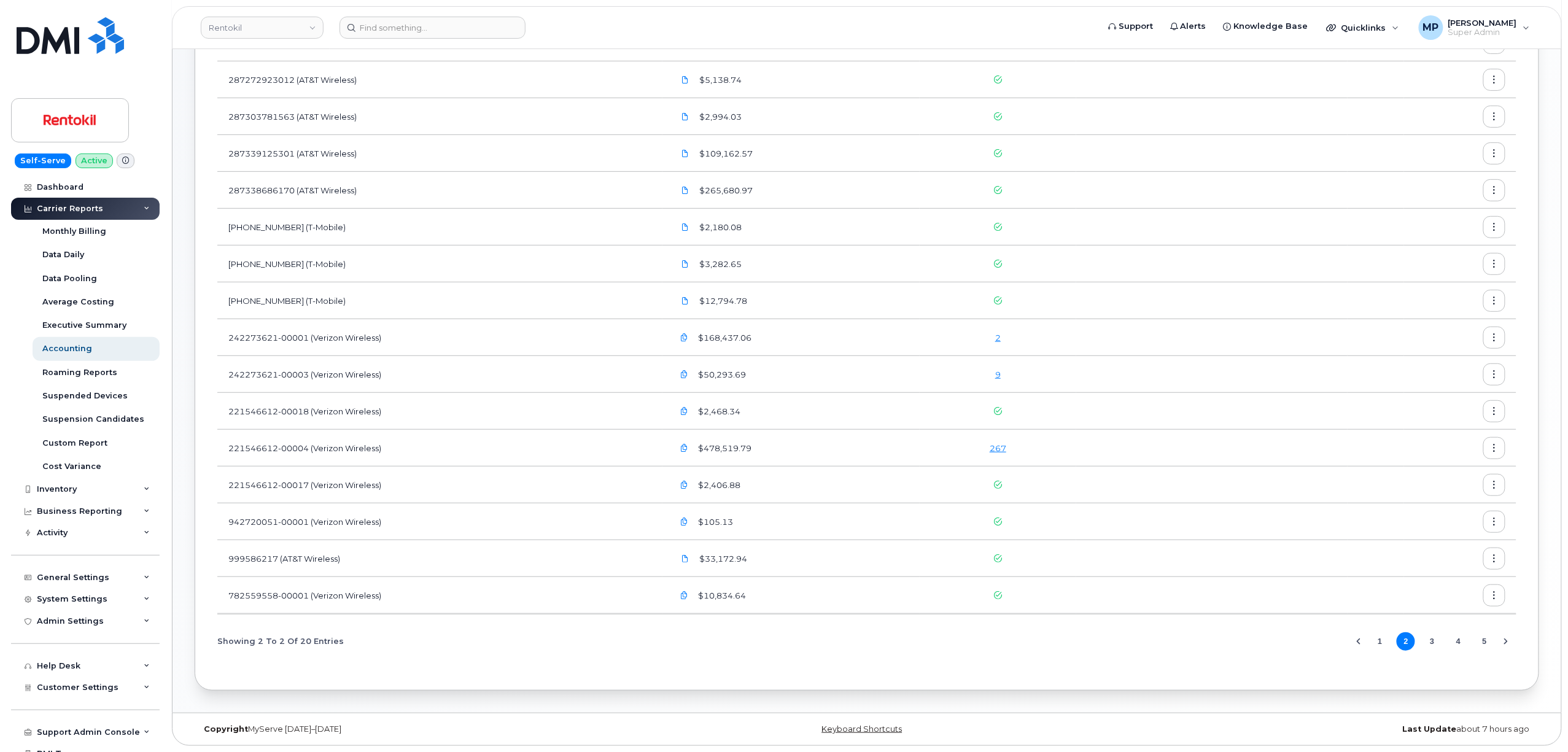
click at [1431, 642] on button "3" at bounding box center [1433, 642] width 18 height 18
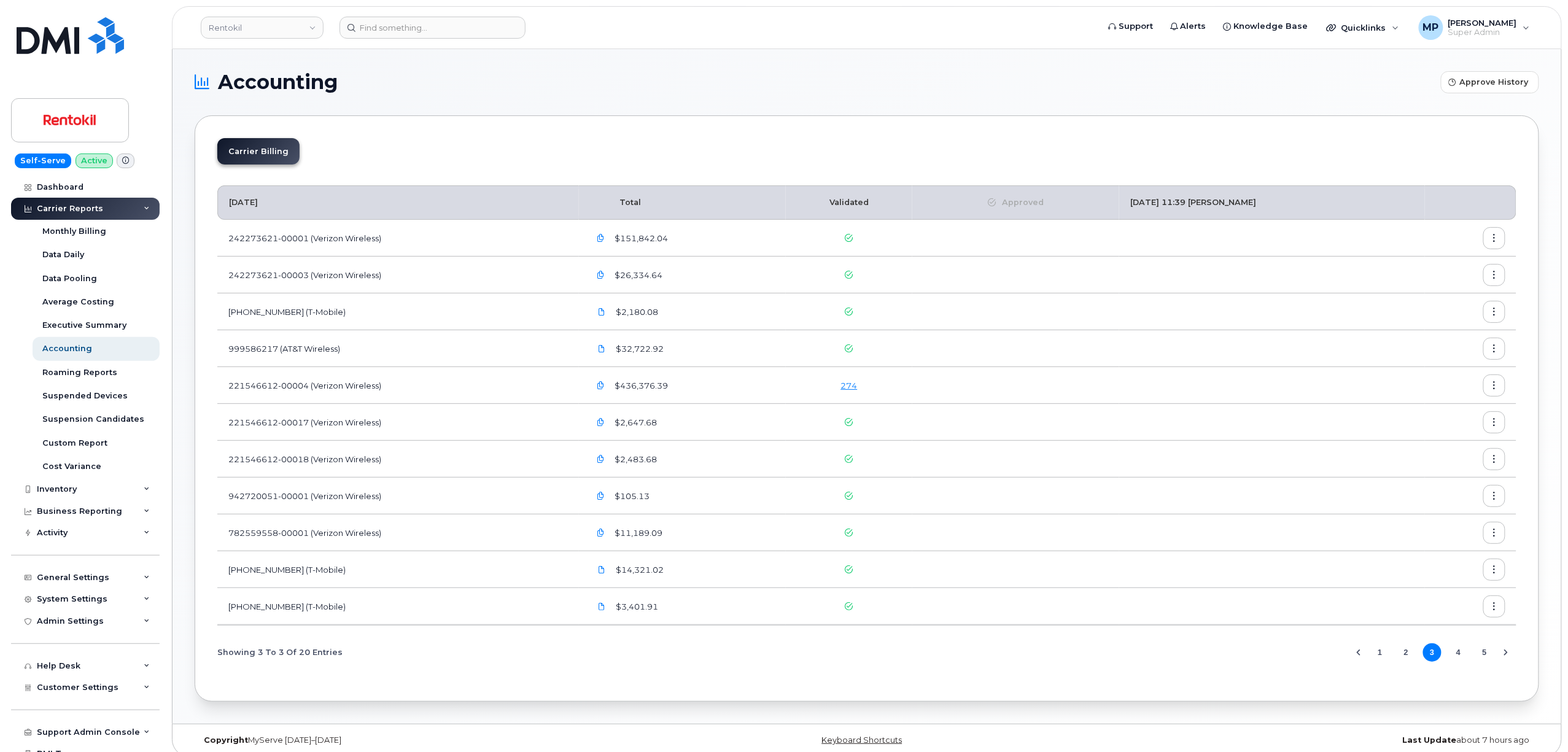
click at [841, 389] on link "274" at bounding box center [849, 386] width 17 height 10
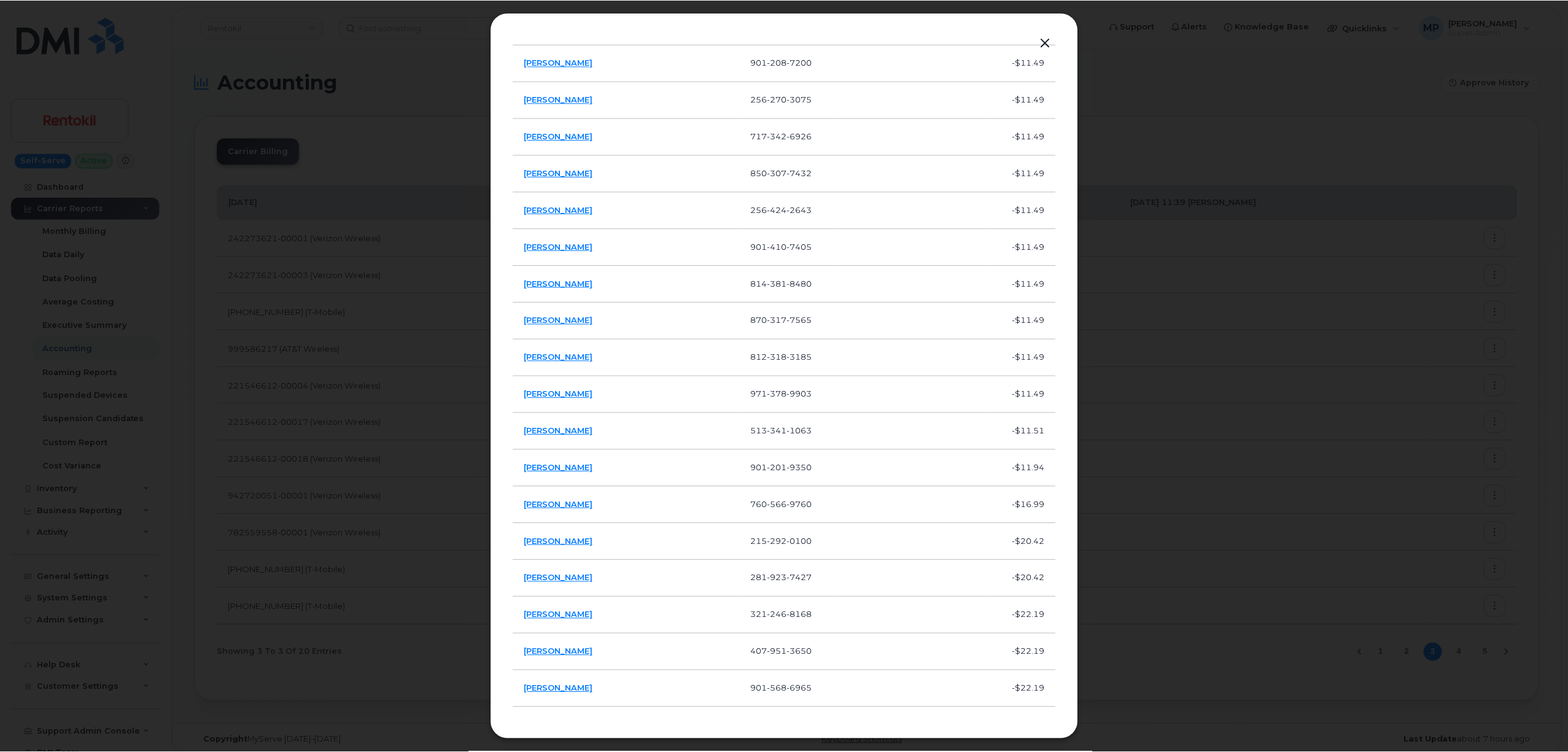
scroll to position [2374, 0]
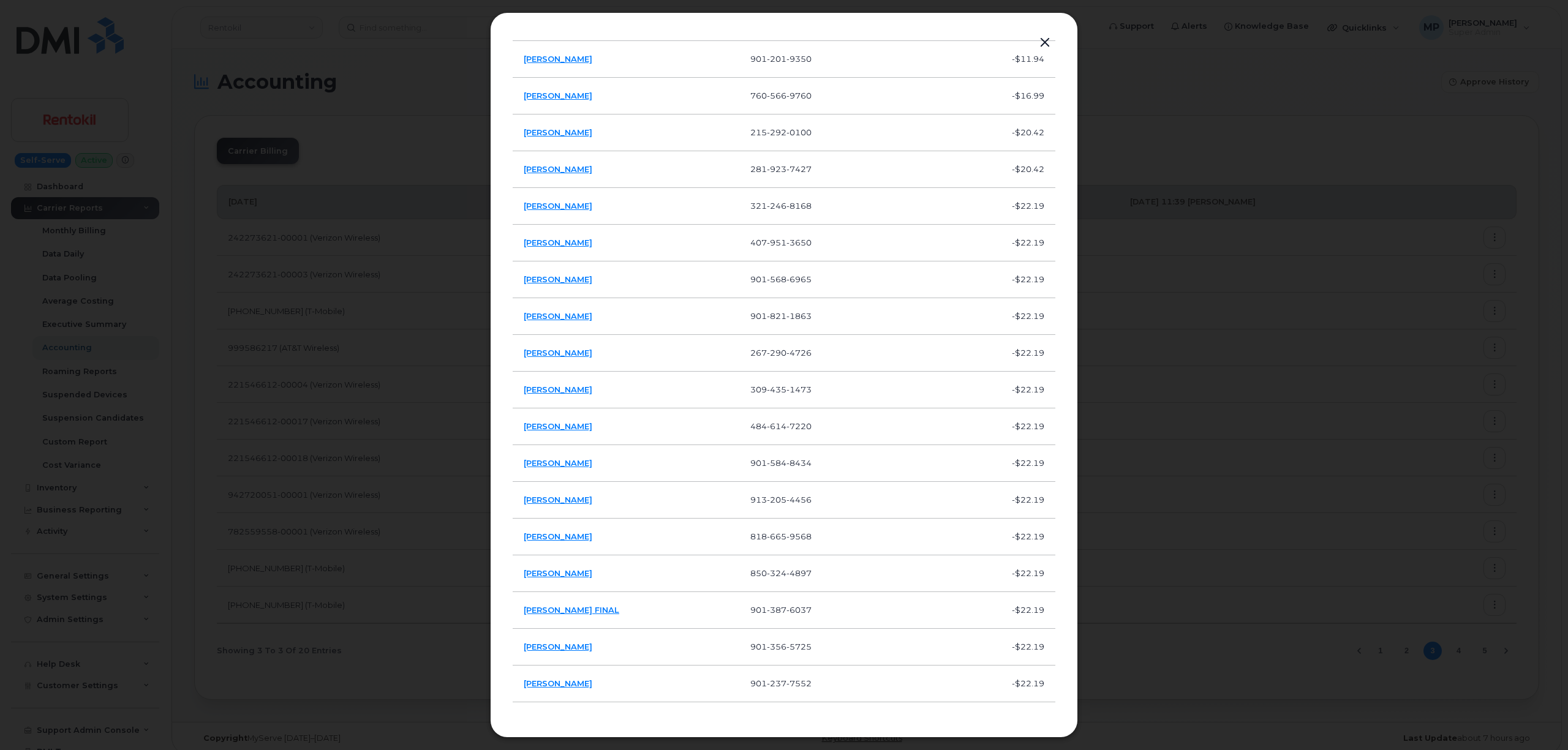
click at [1046, 39] on button "button" at bounding box center [1045, 43] width 18 height 17
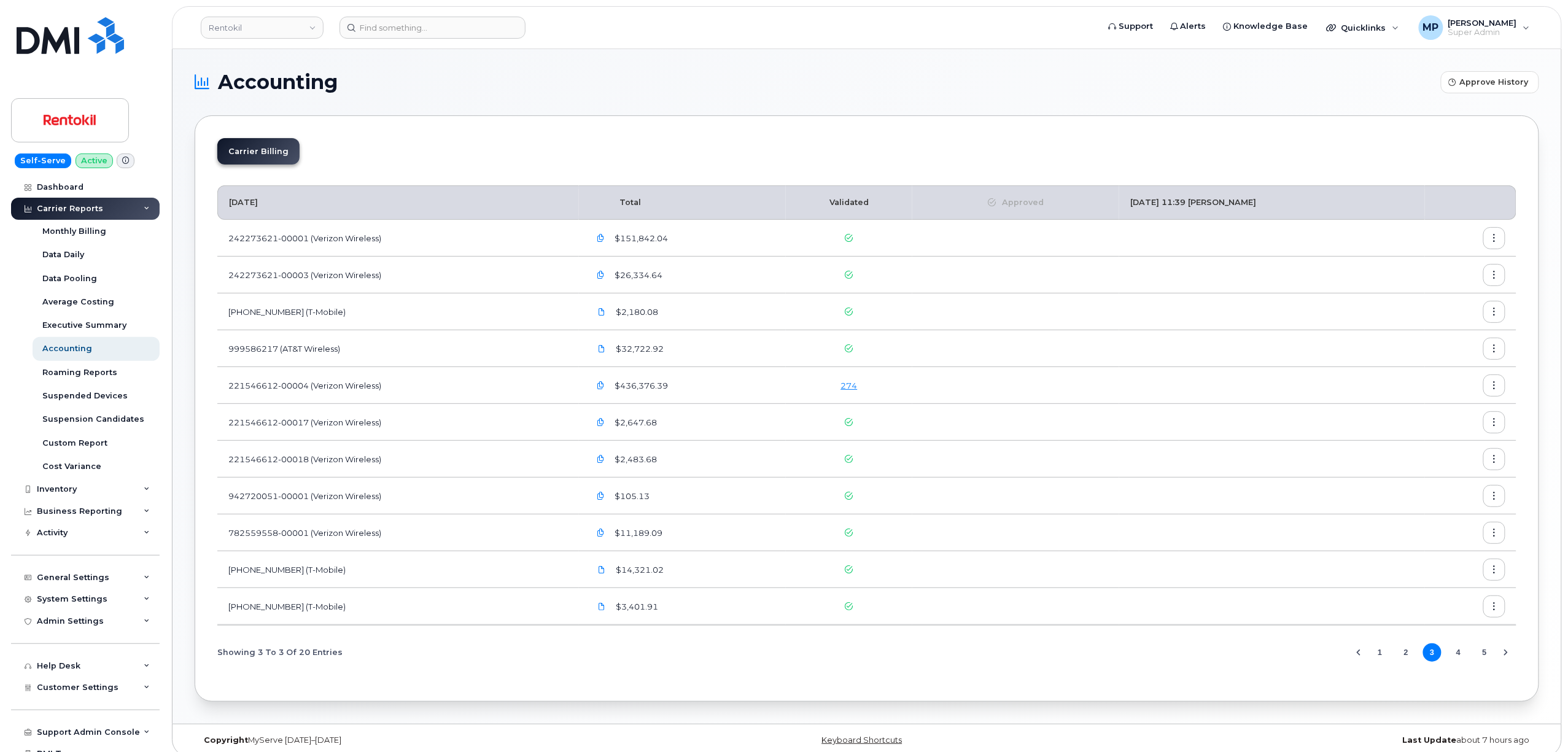
click at [1492, 384] on icon "button" at bounding box center [1495, 386] width 8 height 8
click at [1457, 655] on button "4" at bounding box center [1459, 653] width 18 height 18
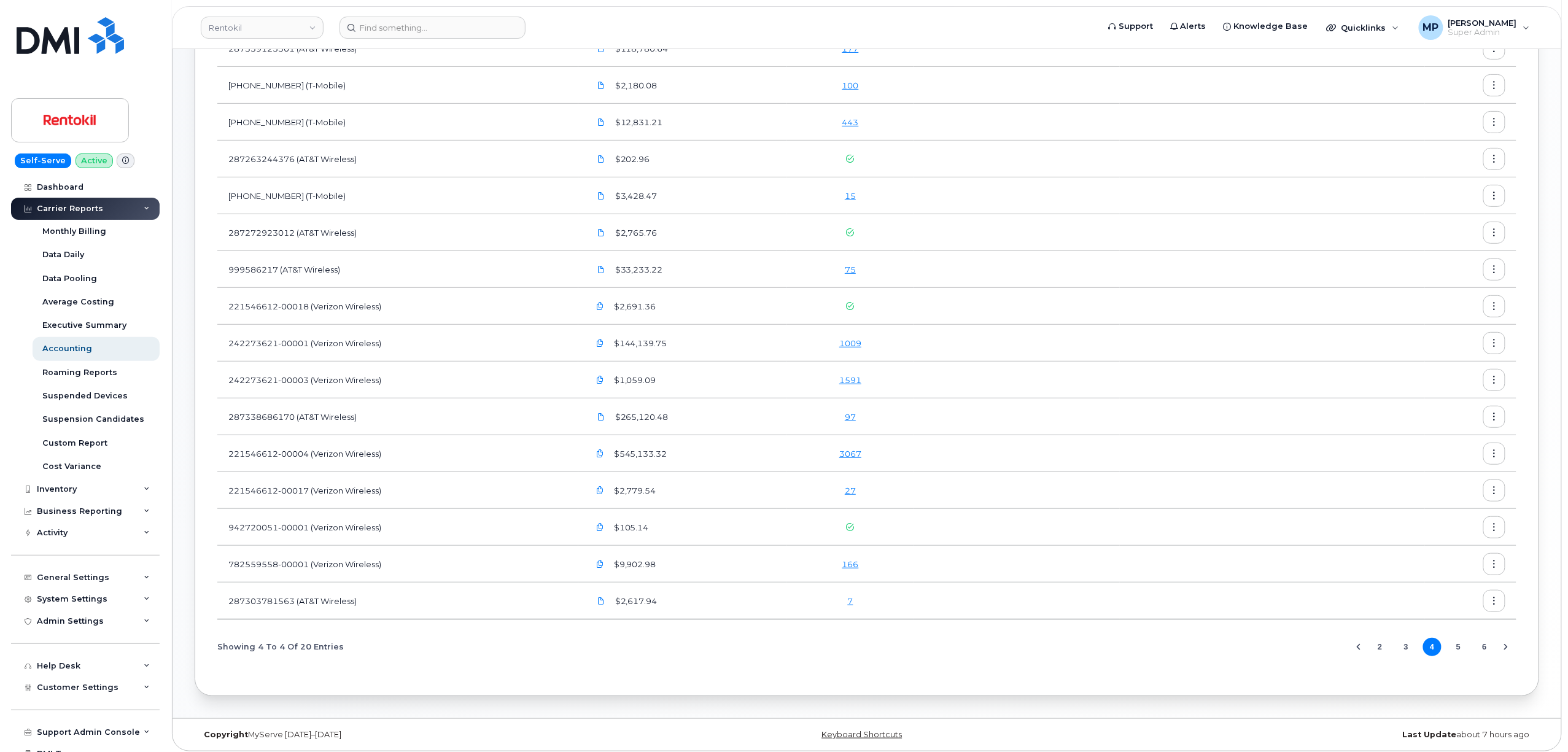
scroll to position [197, 0]
click at [1460, 644] on button "5" at bounding box center [1459, 642] width 18 height 18
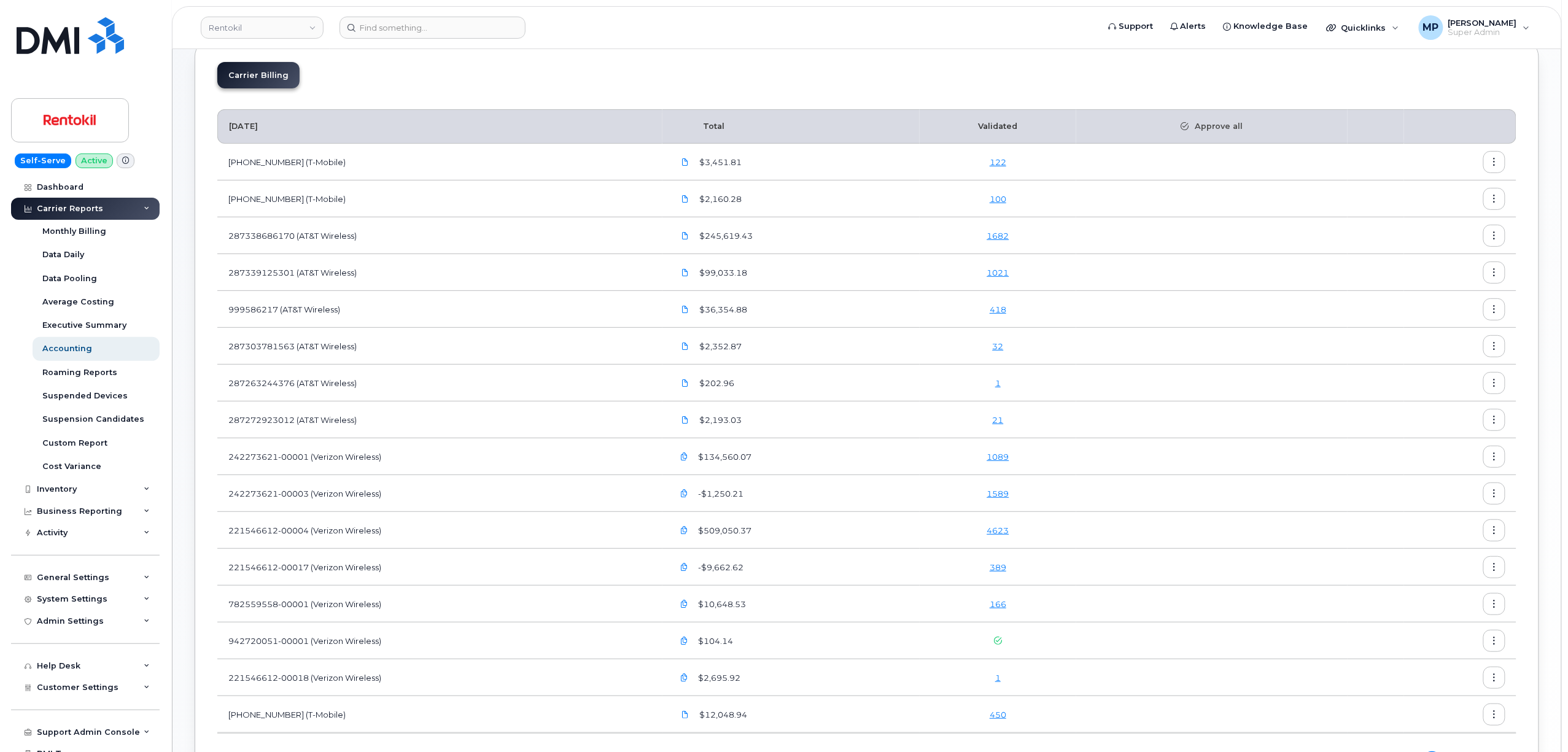
scroll to position [197, 0]
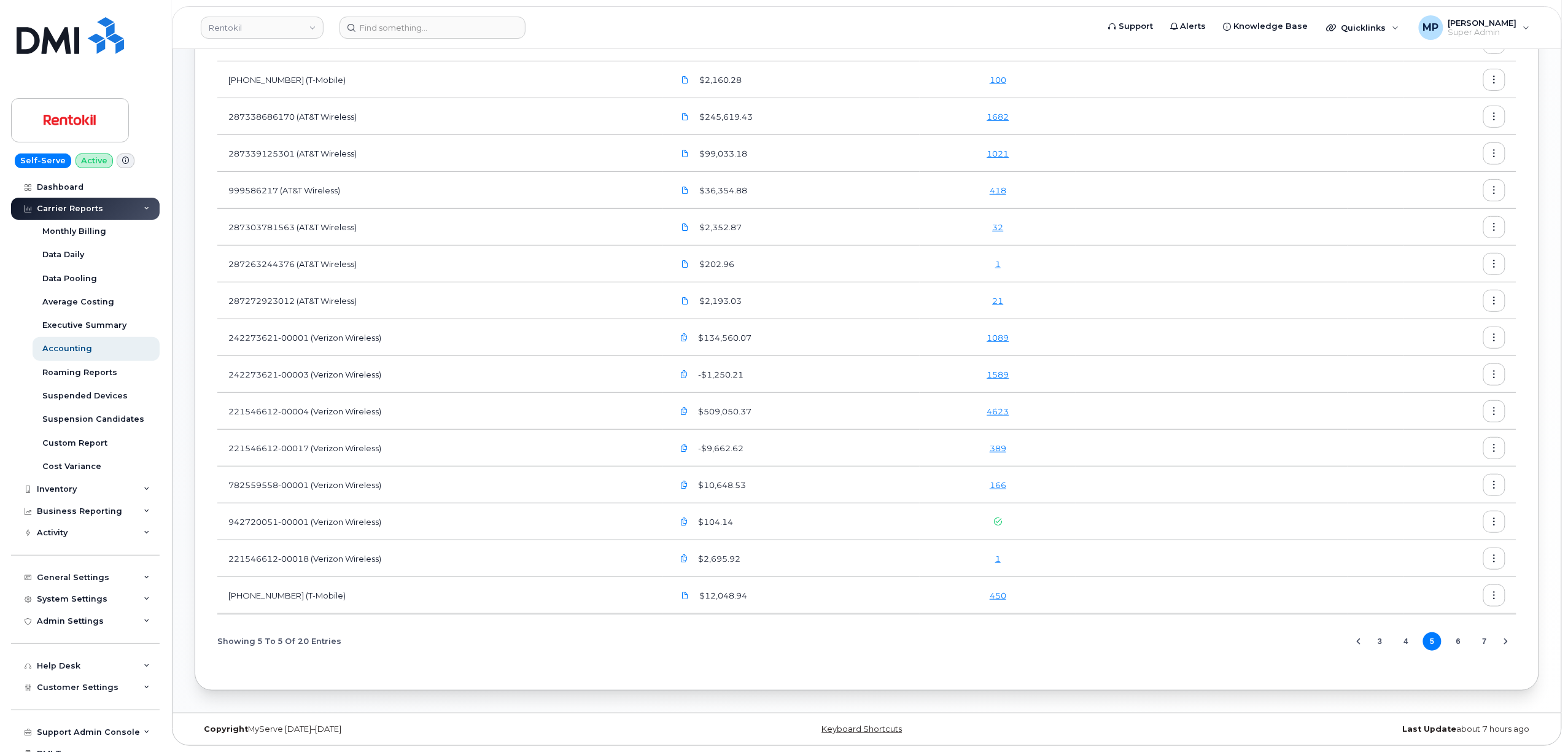
click at [1407, 642] on button "4" at bounding box center [1406, 642] width 18 height 18
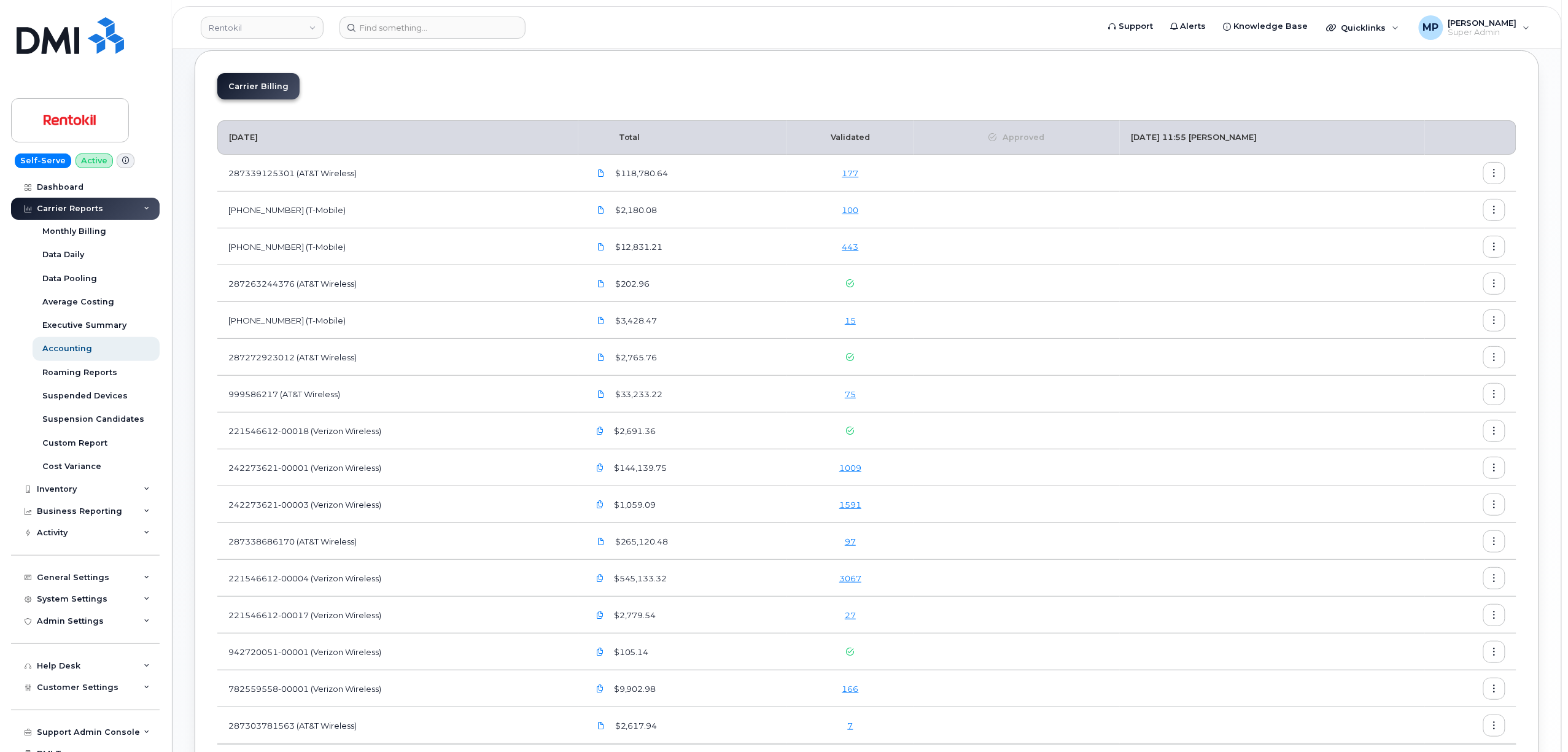
scroll to position [197, 0]
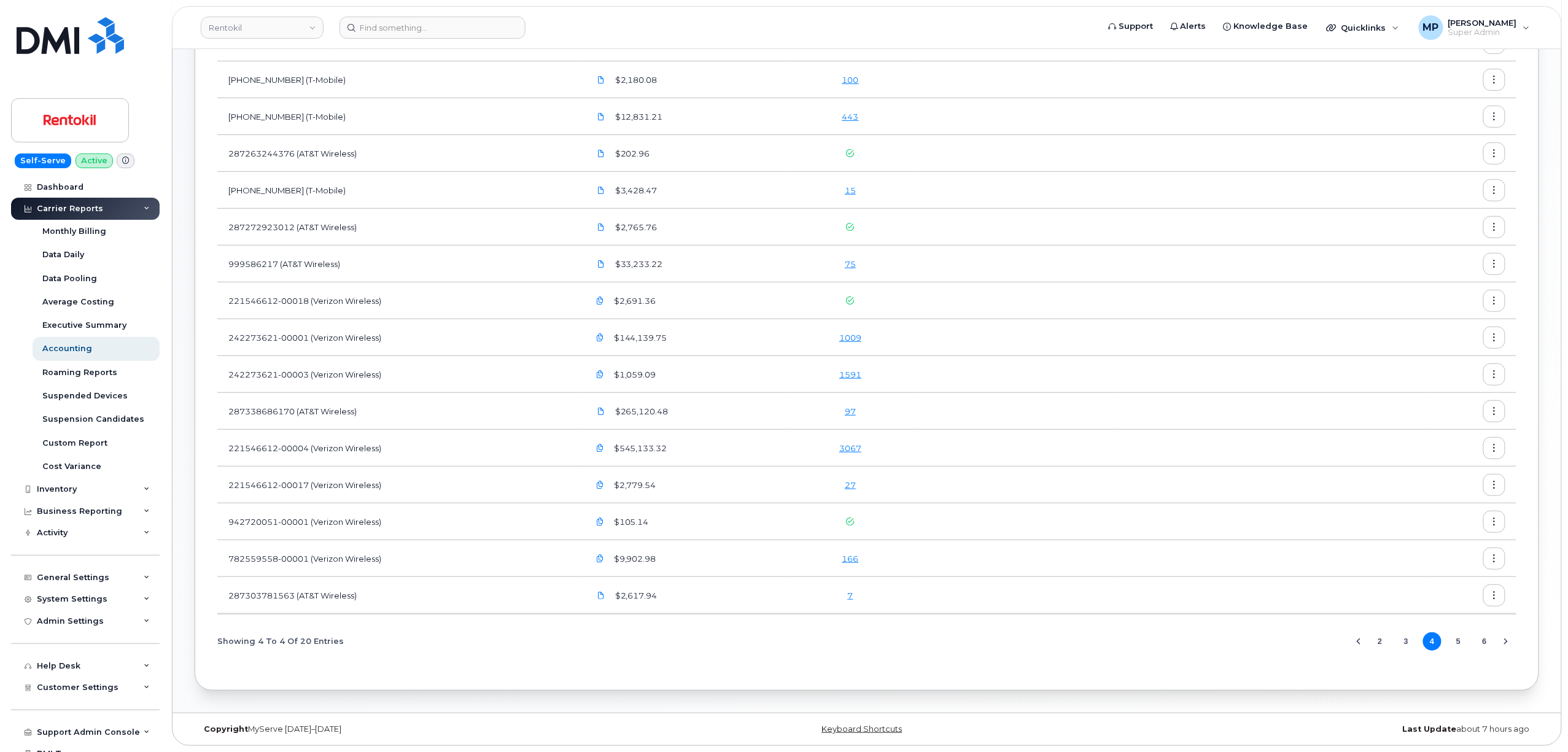
click at [1457, 642] on button "5" at bounding box center [1459, 642] width 18 height 18
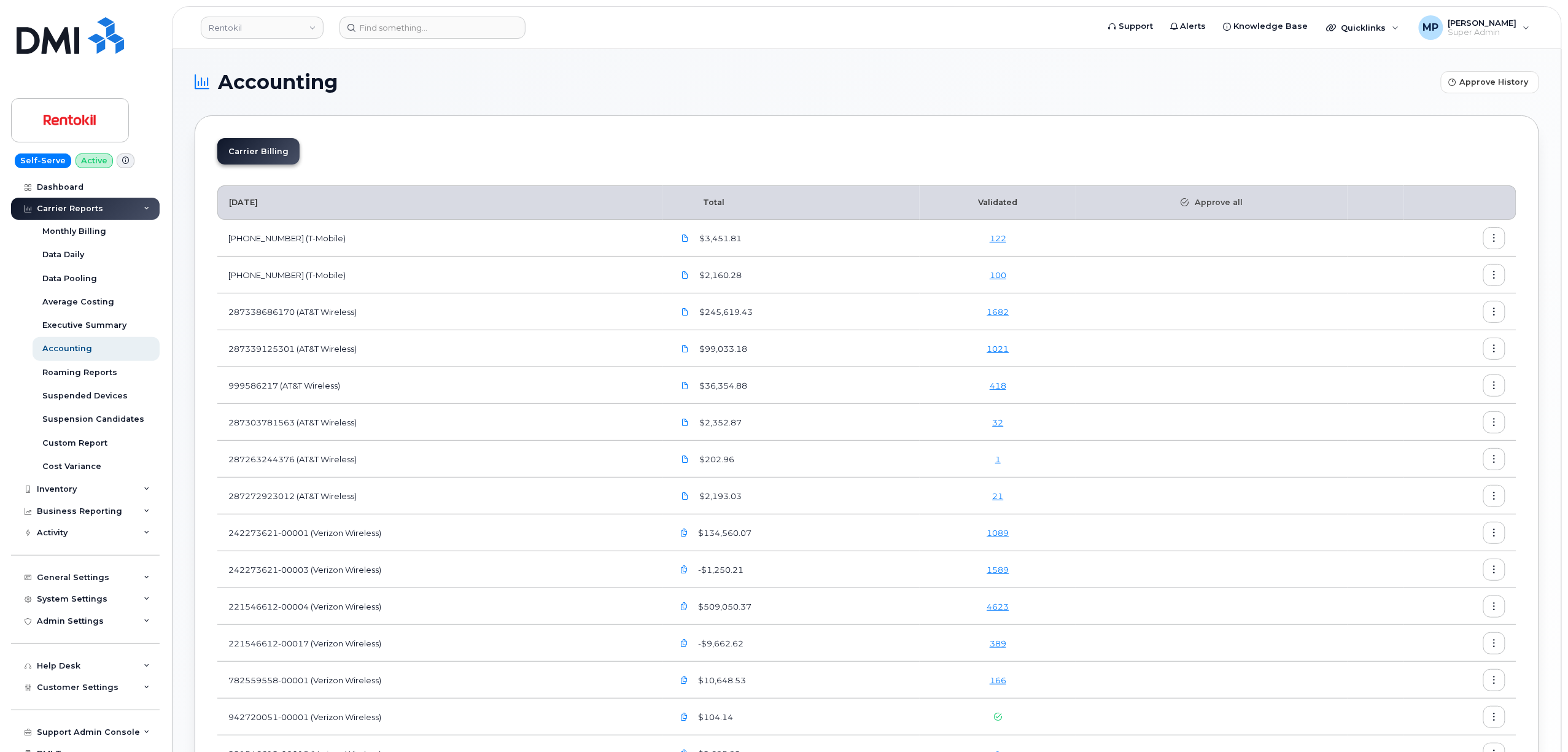
scroll to position [33, 0]
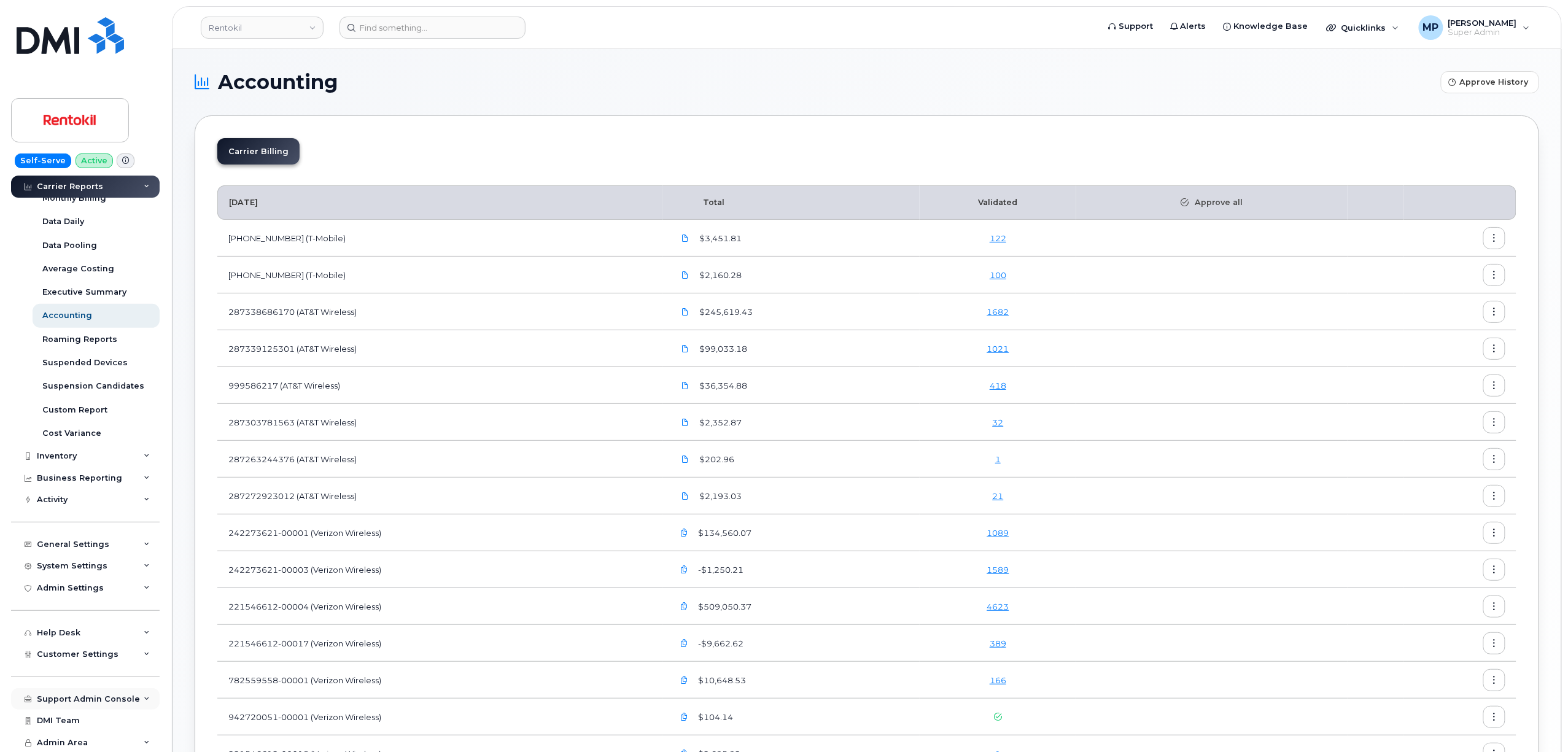
click at [55, 700] on div "Support Admin Console" at bounding box center [88, 700] width 103 height 10
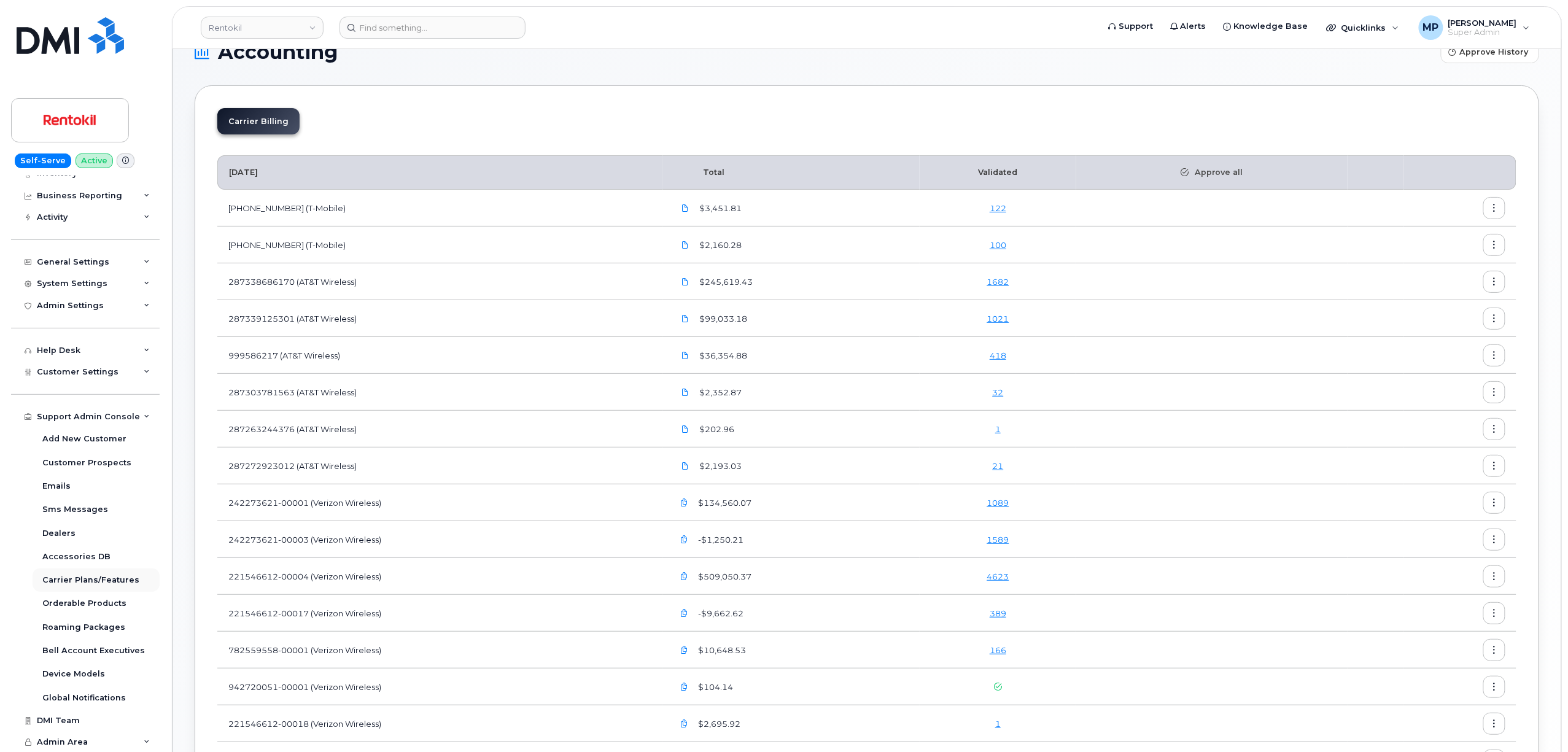
scroll to position [82, 0]
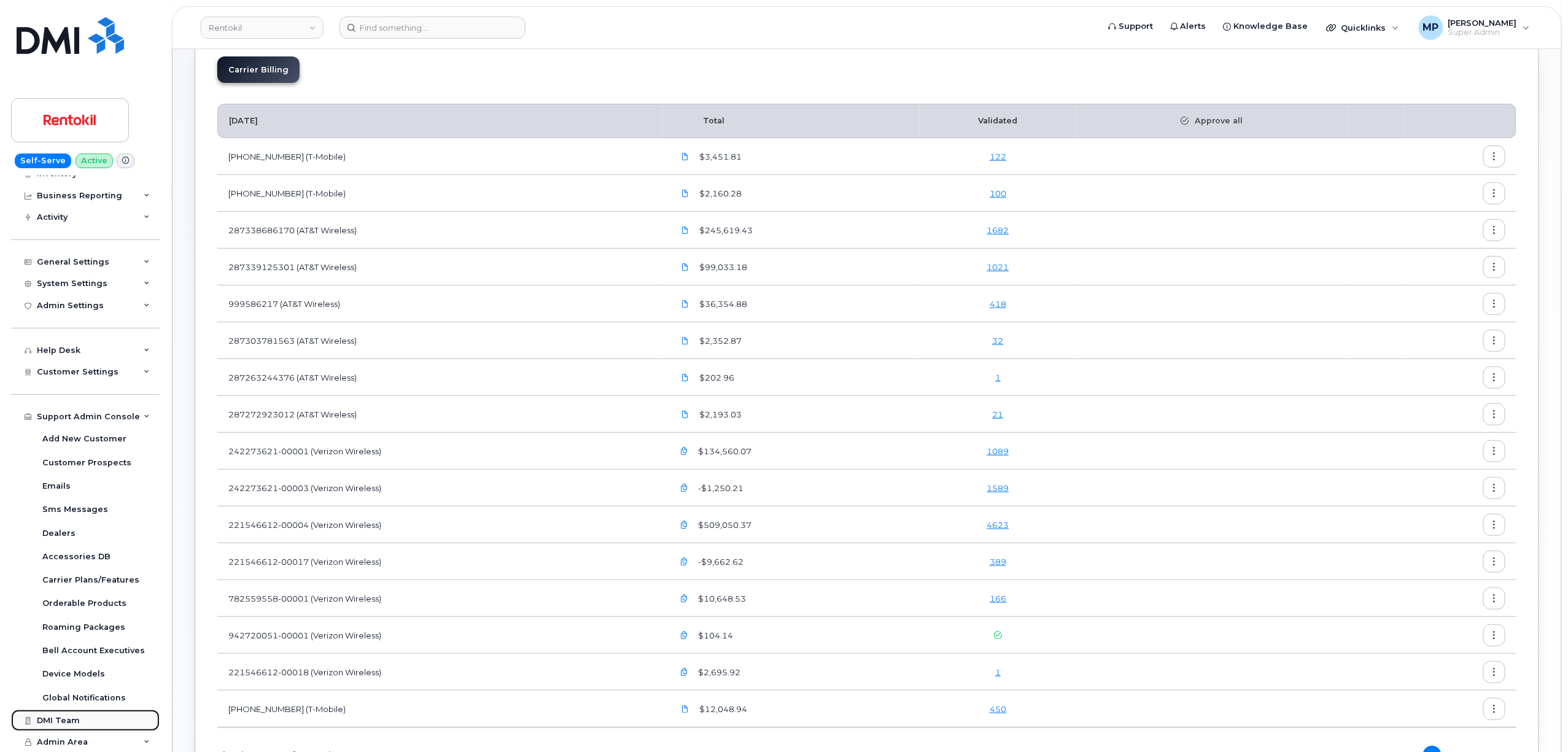
click at [57, 721] on div "DMI Team" at bounding box center [59, 721] width 43 height 10
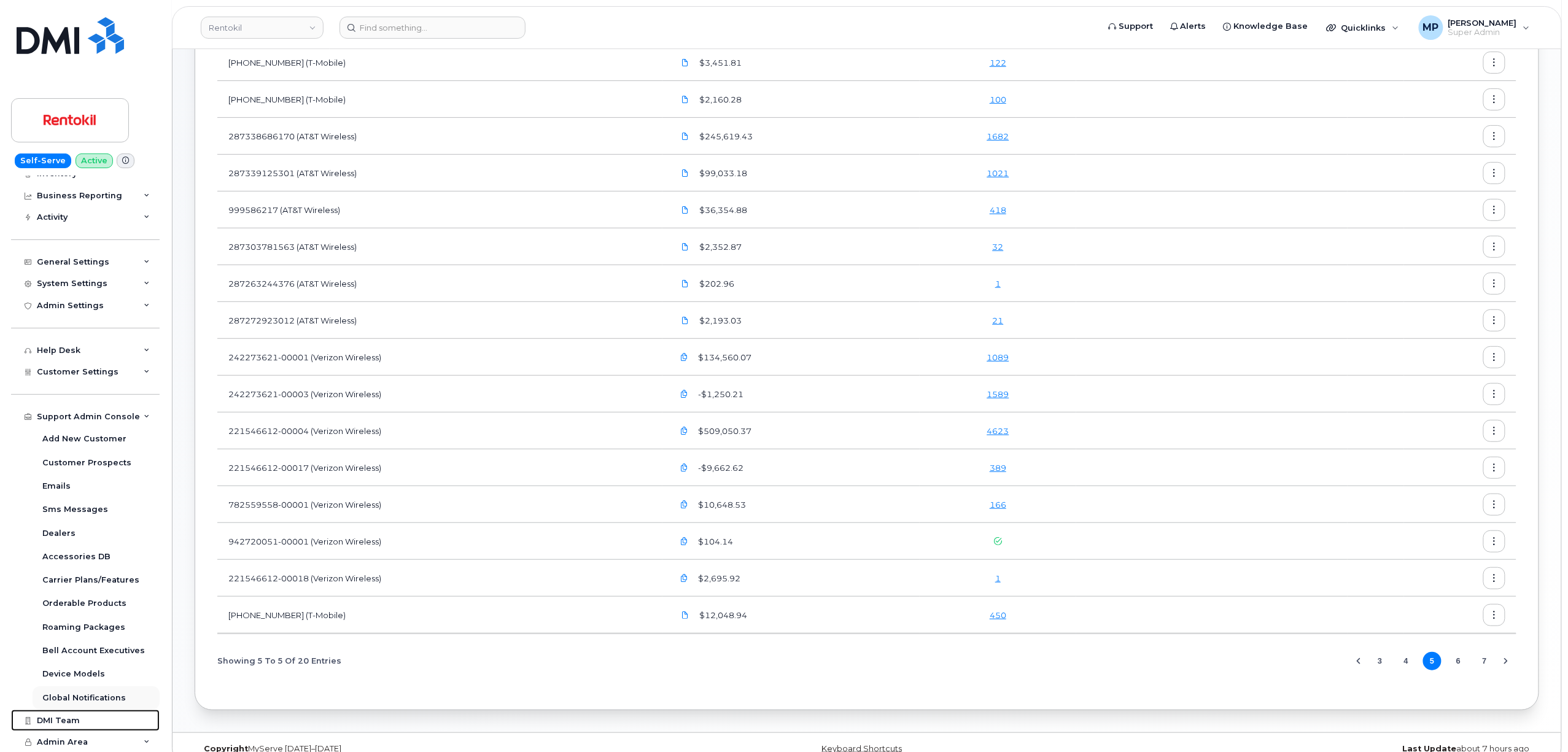
scroll to position [197, 0]
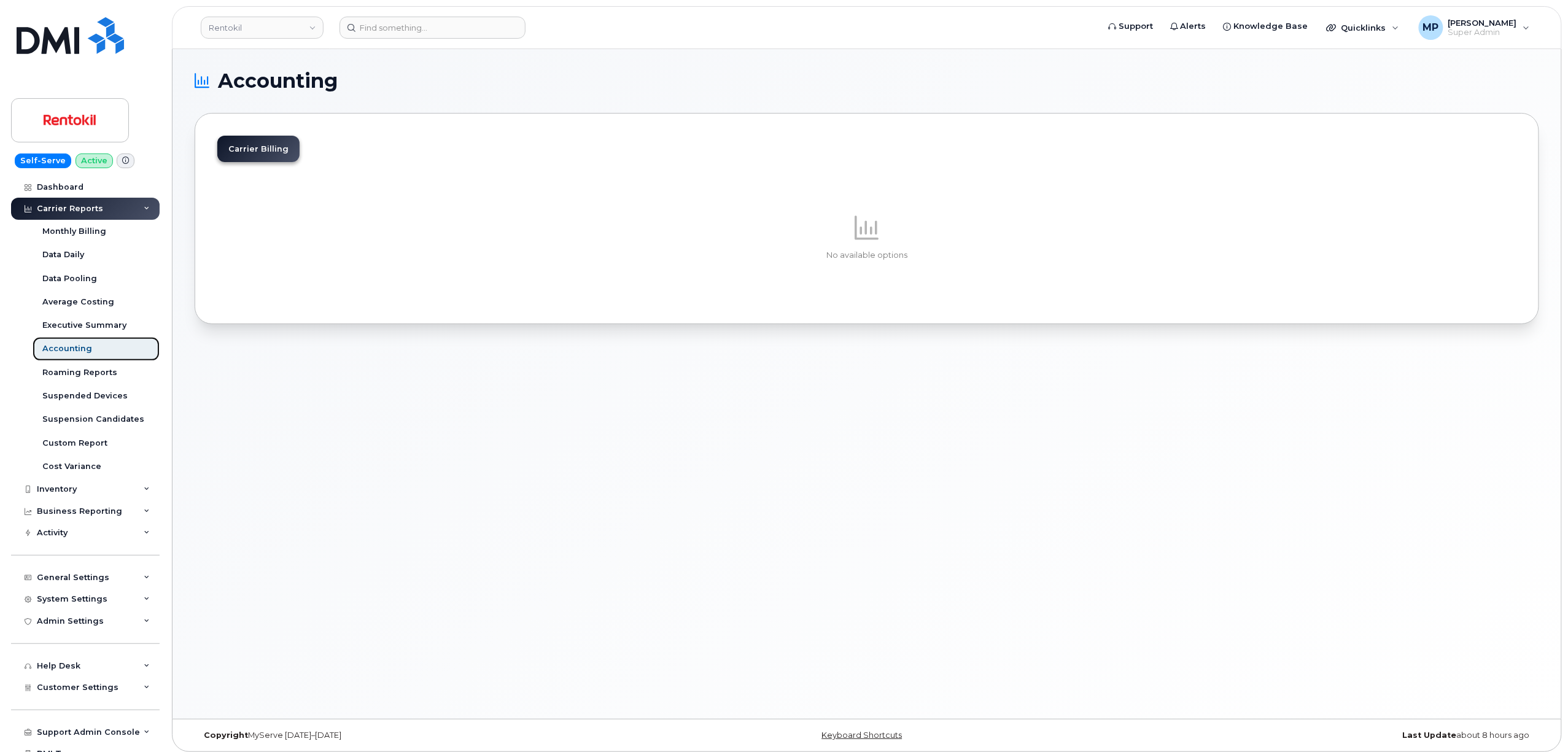
click at [62, 345] on div "Accounting" at bounding box center [67, 349] width 50 height 11
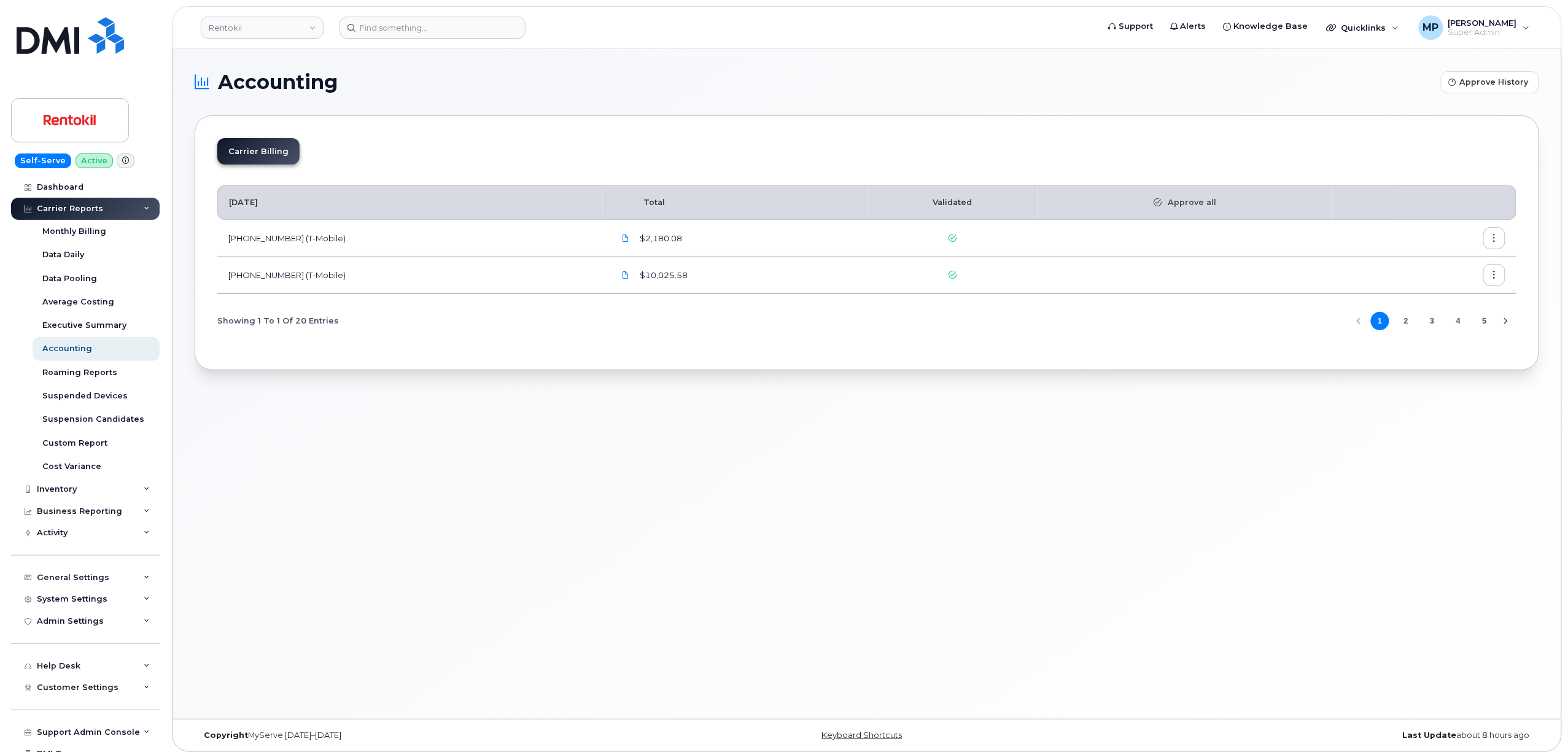
click at [1460, 317] on button "4" at bounding box center [1459, 321] width 18 height 18
